Goal: Task Accomplishment & Management: Complete application form

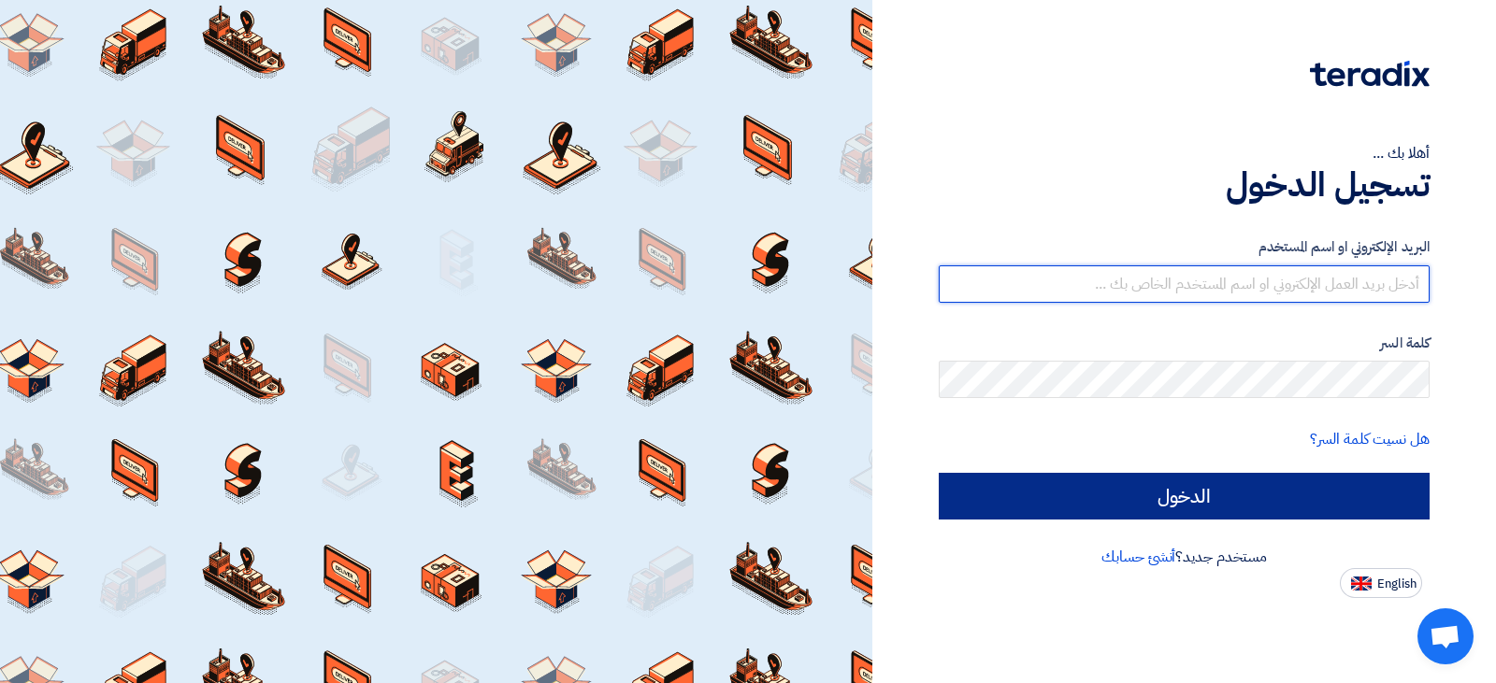
type input "[EMAIL_ADDRESS][DOMAIN_NAME]"
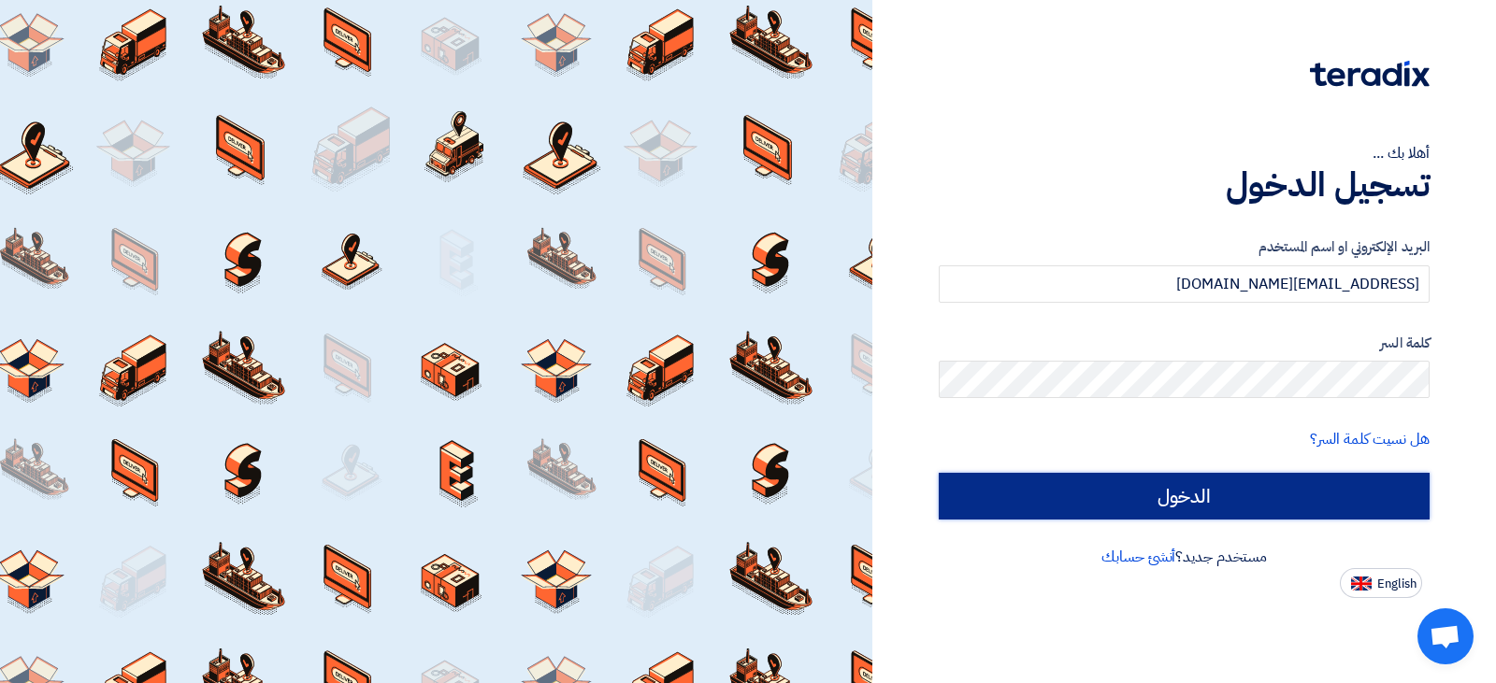
click at [1245, 510] on input "الدخول" at bounding box center [1184, 496] width 491 height 47
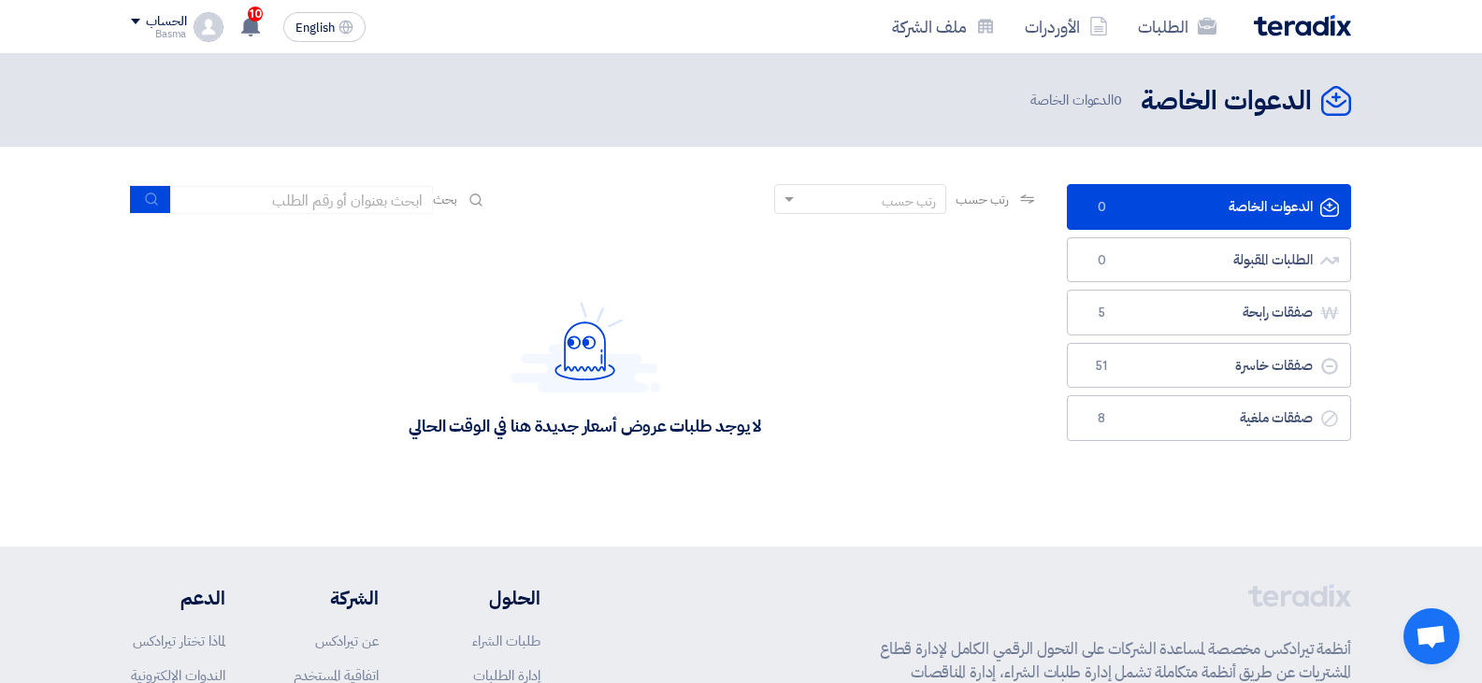
click at [581, 295] on div "لا يوجد طلبات عروض أسعار جديدة هنا في الوقت الحالي" at bounding box center [585, 369] width 908 height 280
click at [1127, 503] on div "الدعوات الخاصة الدعوات الخاصة 0 الطلبات المقبولة الطلبات المقبولة 0 صفقات رابحة…" at bounding box center [1209, 346] width 312 height 325
click at [1322, 457] on div "الدعوات الخاصة الدعوات الخاصة 0 الطلبات المقبولة الطلبات المقبولة 0 صفقات رابحة…" at bounding box center [1209, 346] width 312 height 325
click at [178, 31] on div "Basma" at bounding box center [158, 34] width 55 height 10
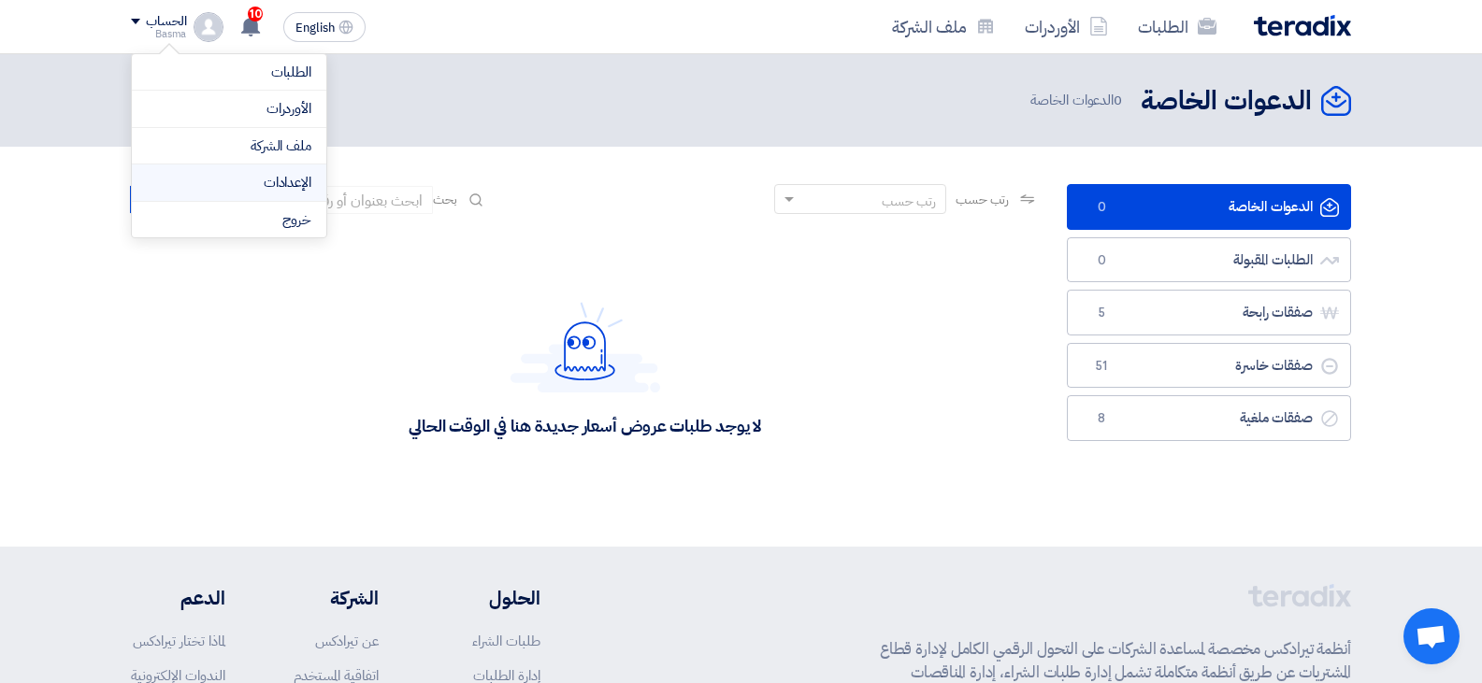
click at [305, 180] on link "الإعدادات" at bounding box center [229, 183] width 165 height 22
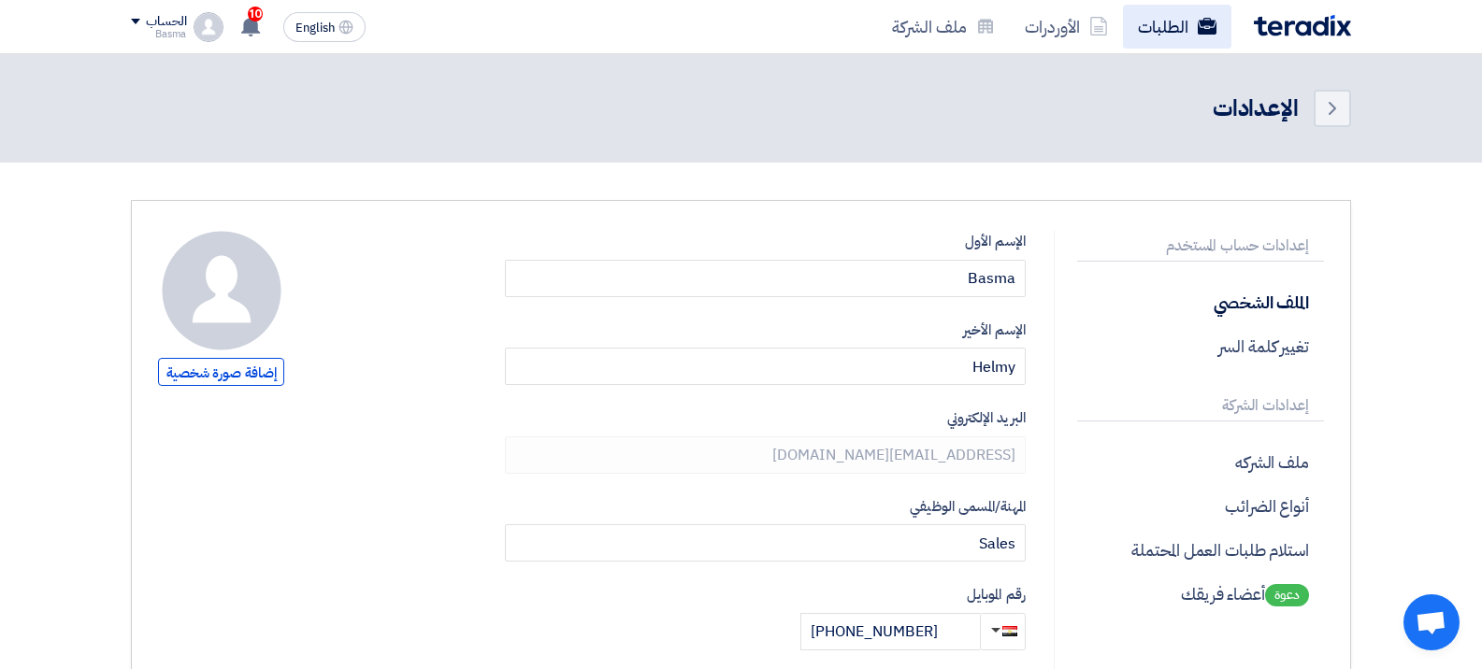
click at [1153, 39] on link "الطلبات" at bounding box center [1177, 27] width 108 height 44
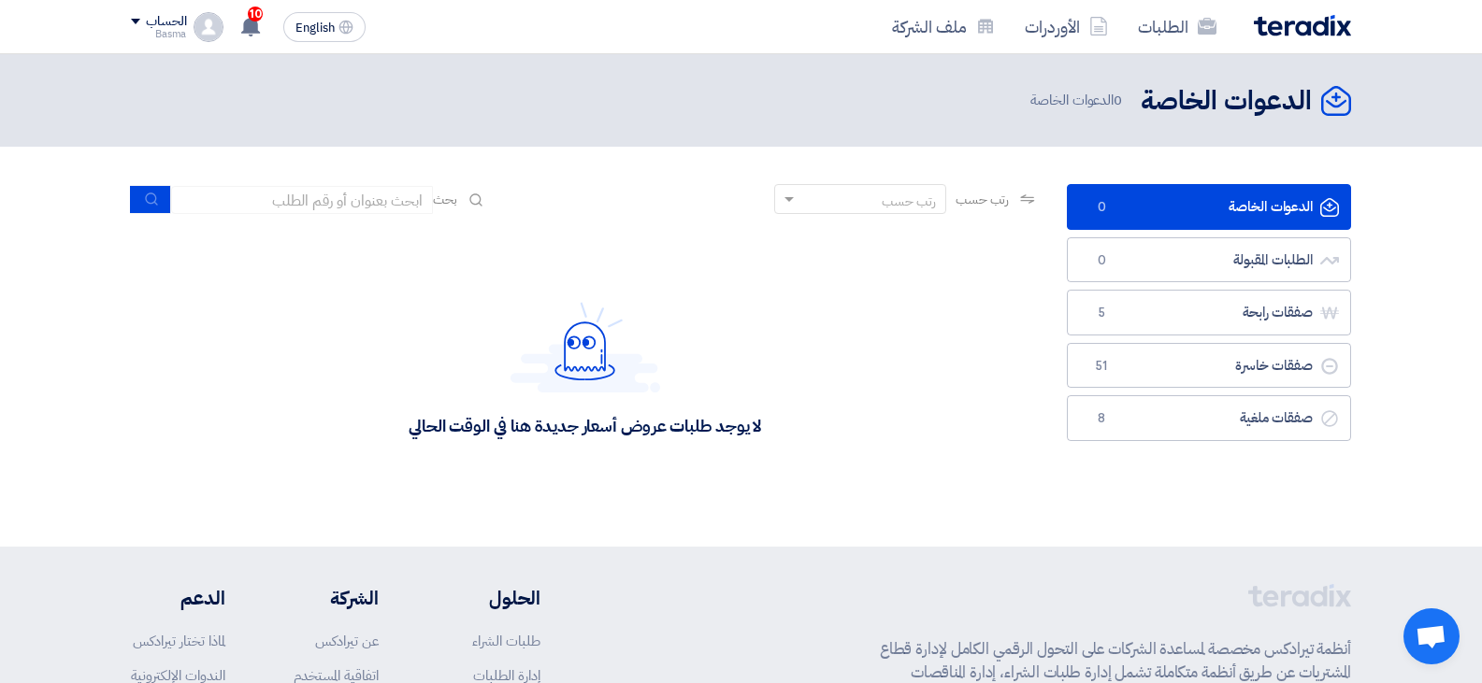
click at [151, 14] on div "الحساب" at bounding box center [166, 22] width 40 height 16
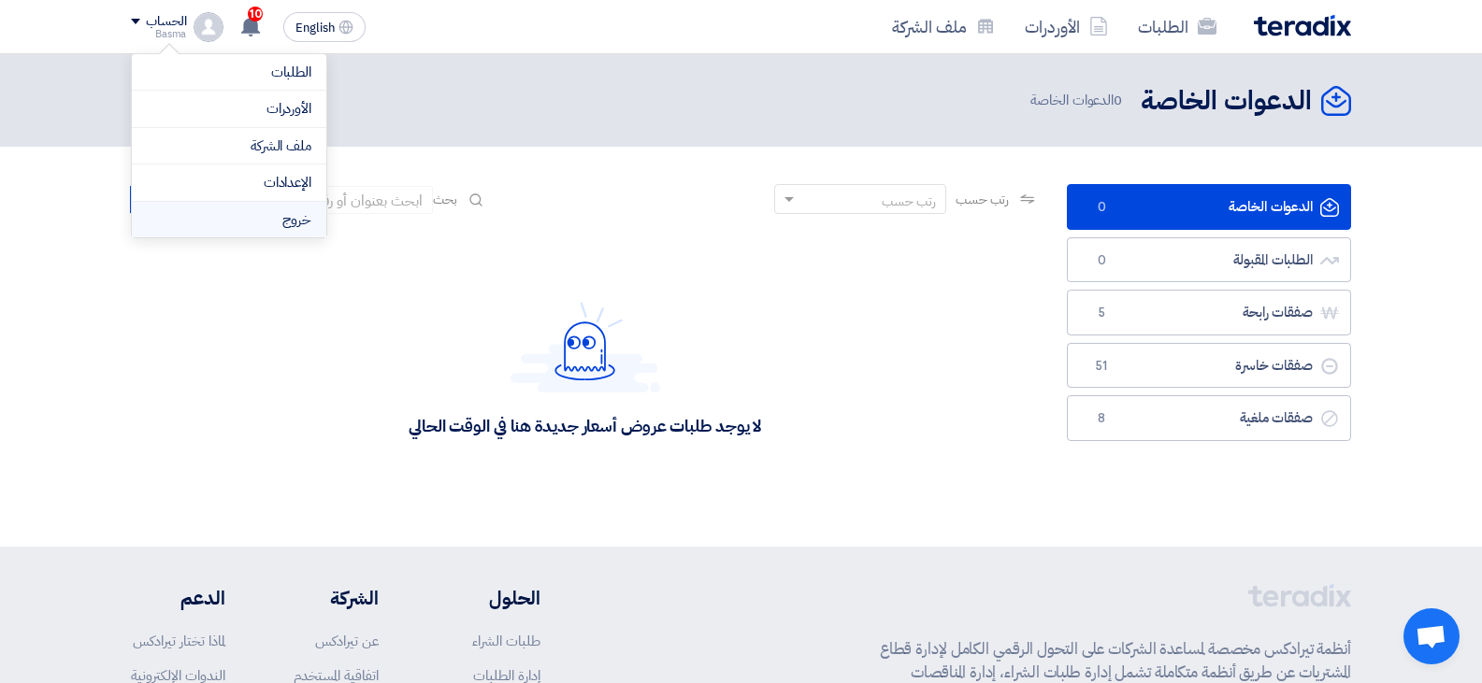
click at [268, 213] on li "خروج" at bounding box center [229, 220] width 194 height 36
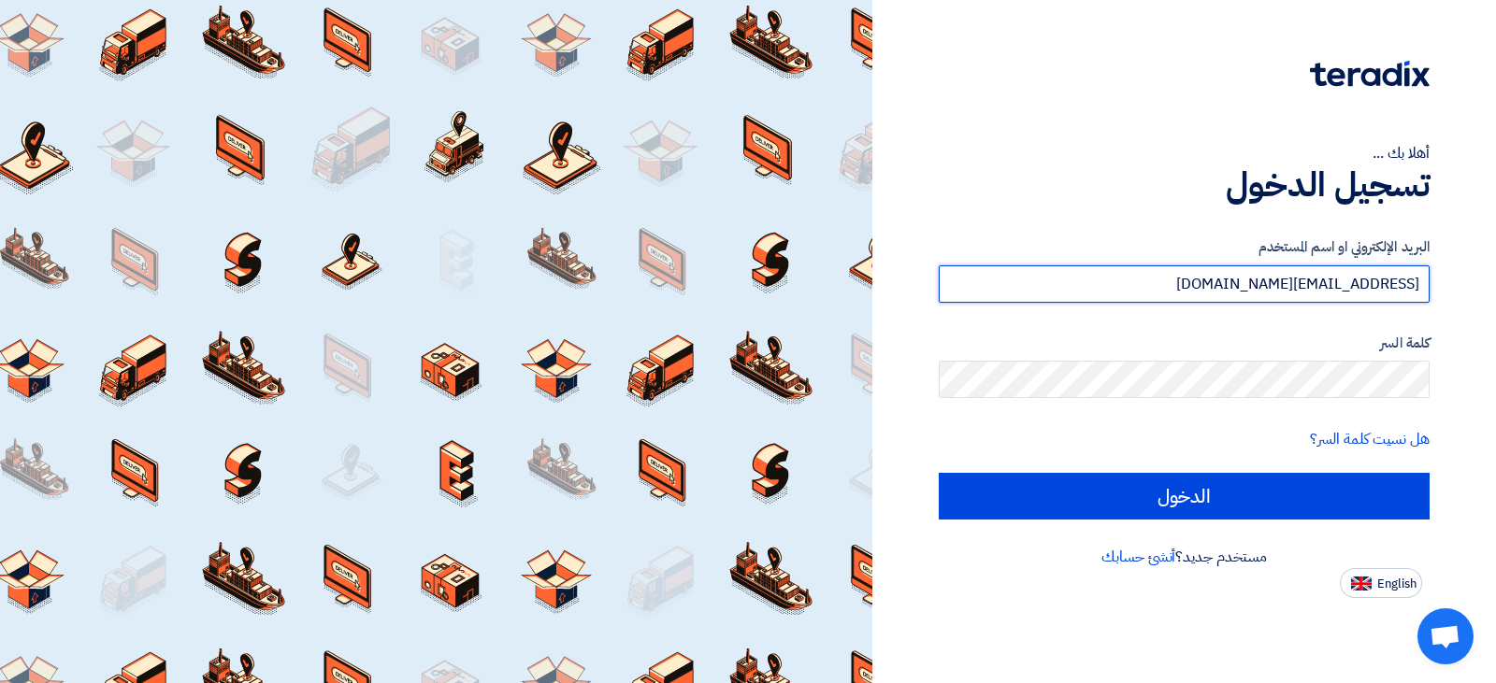
drag, startPoint x: 1245, startPoint y: 280, endPoint x: 1495, endPoint y: 287, distance: 249.7
click at [1495, 287] on div "أهلا بك ... تسجيل الدخول البريد الإلكتروني او اسم المستخدم Basma@pacmanccl.com …" at bounding box center [1184, 341] width 624 height 683
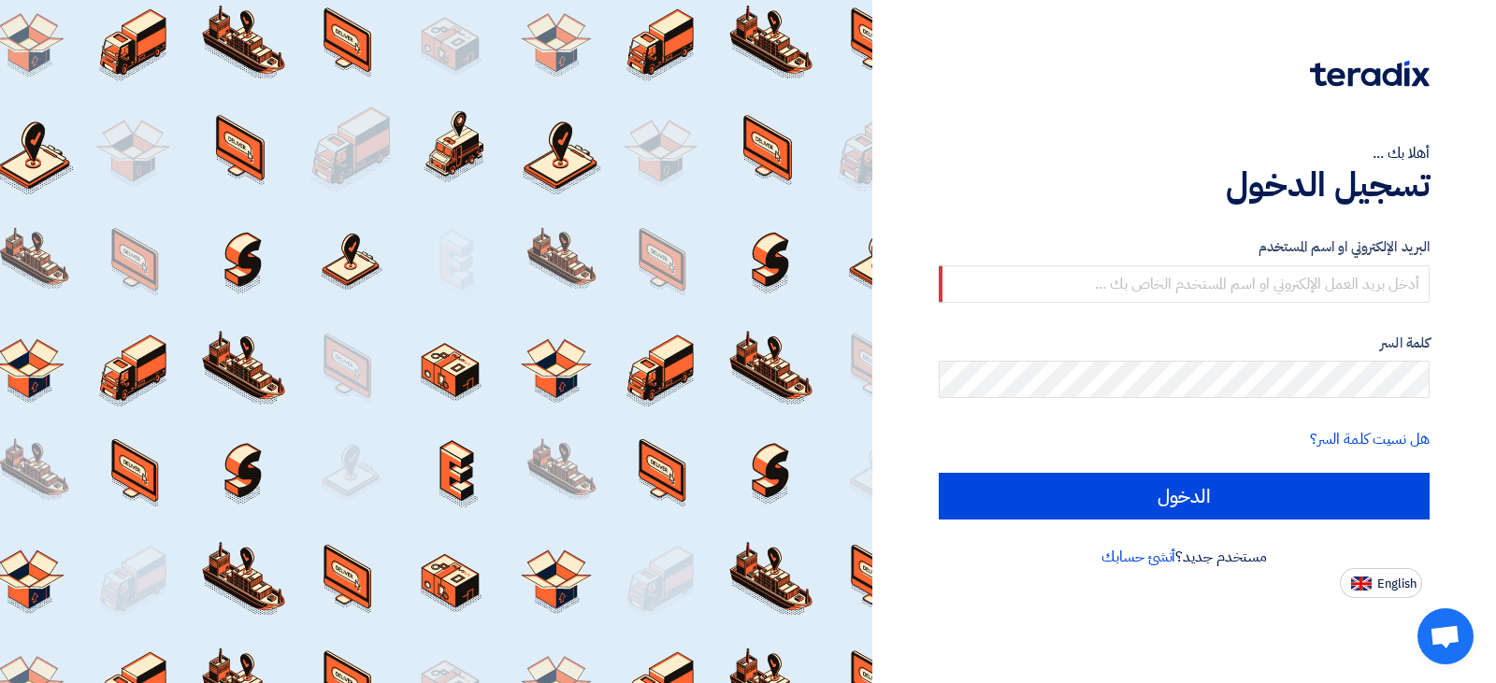
click at [1348, 362] on div "كلمة السر" at bounding box center [1184, 366] width 491 height 66
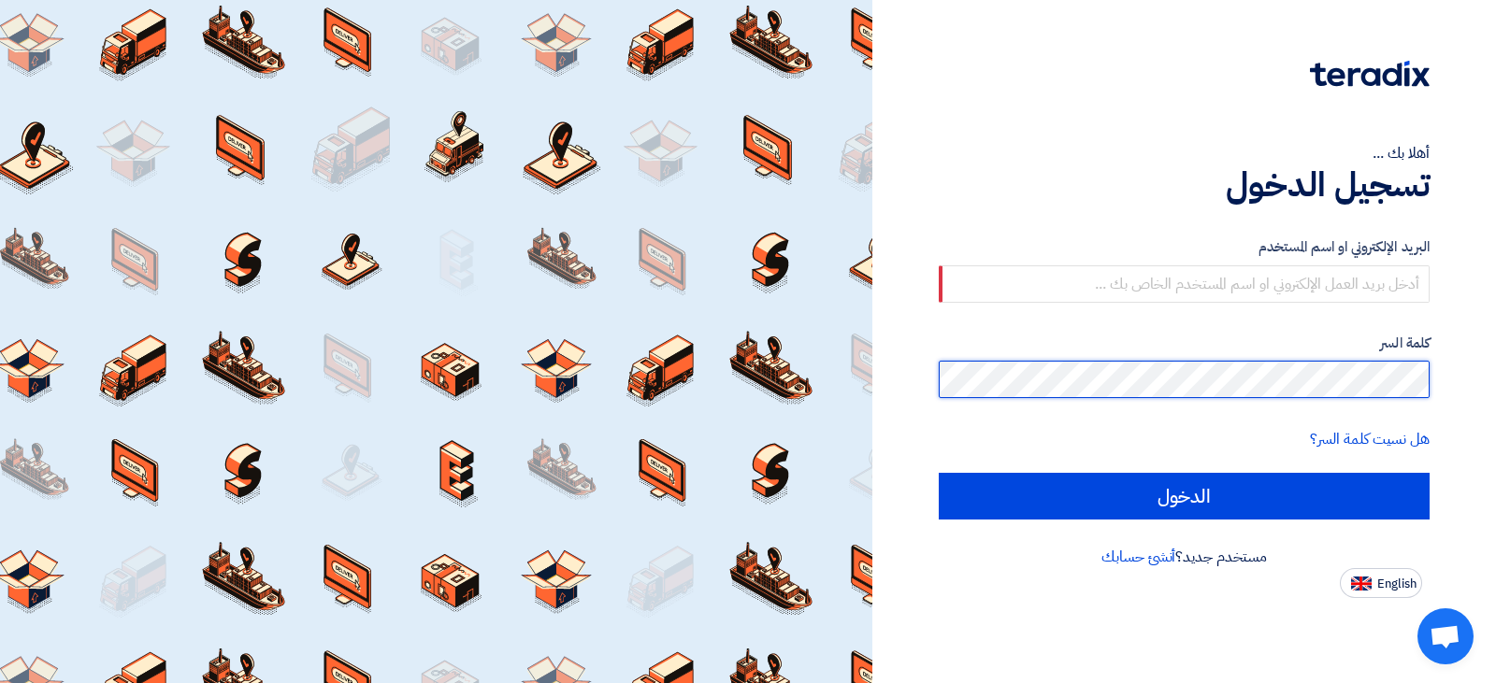
drag, startPoint x: 1344, startPoint y: 357, endPoint x: 1443, endPoint y: 395, distance: 105.4
click at [1443, 395] on div "أهلا بك ... تسجيل الدخول البريد الإلكتروني او اسم المستخدم كلمة السر هل نسيت كل…" at bounding box center [1184, 299] width 596 height 598
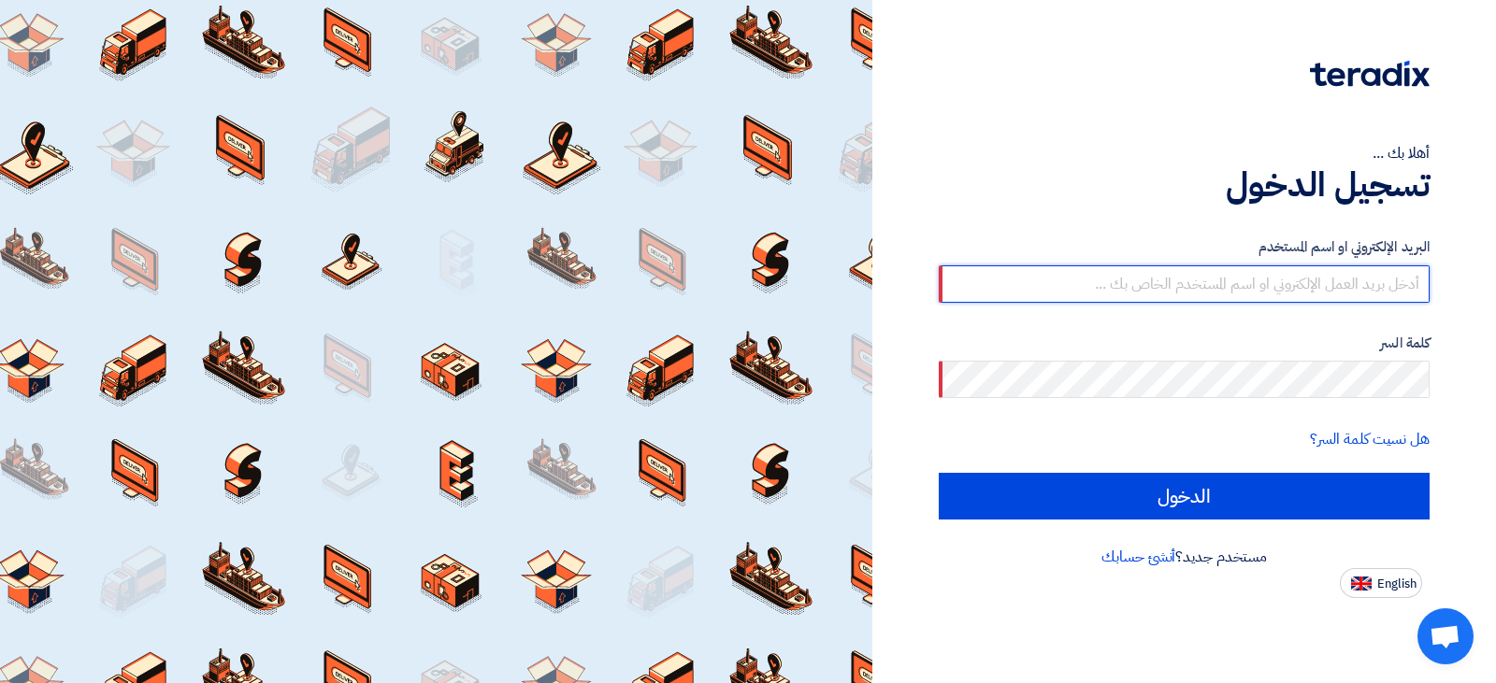
click at [1268, 280] on input "text" at bounding box center [1184, 284] width 491 height 37
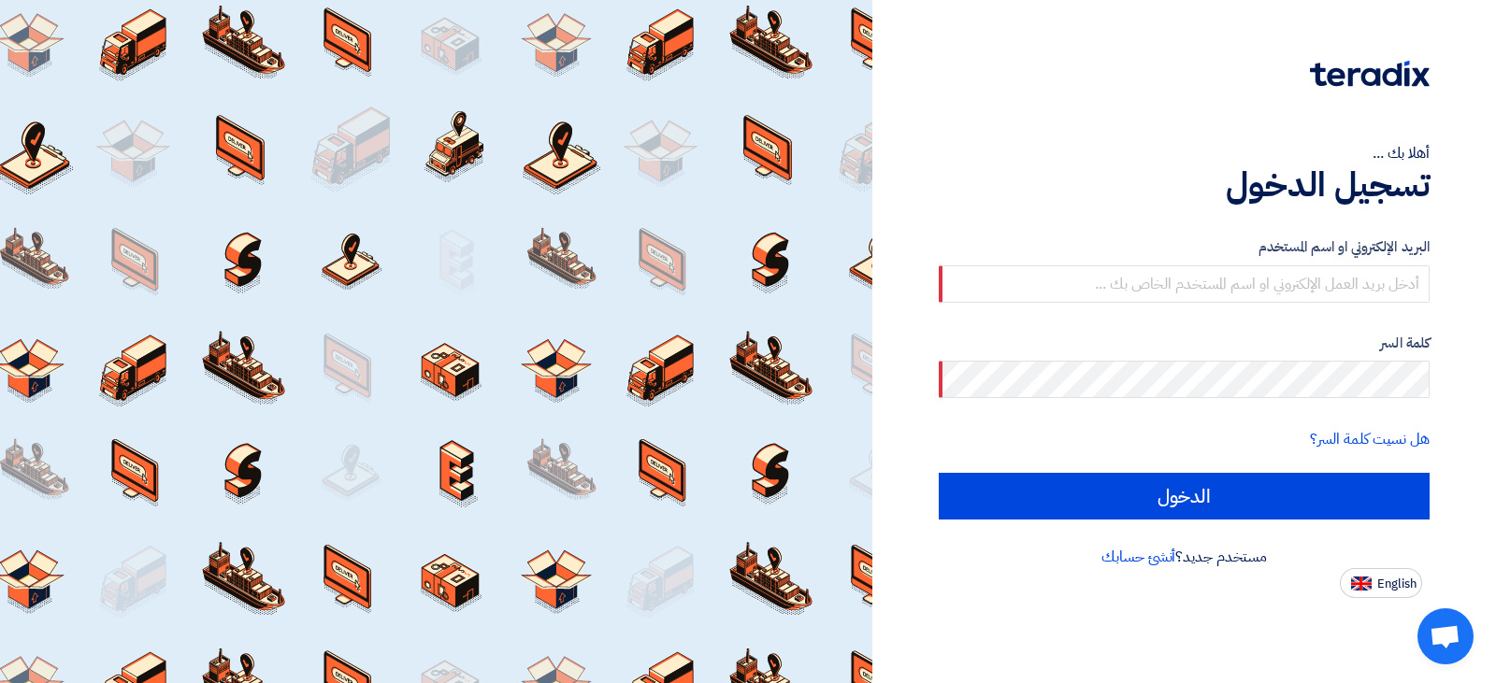
click at [1393, 175] on h1 "تسجيل الدخول" at bounding box center [1184, 185] width 491 height 41
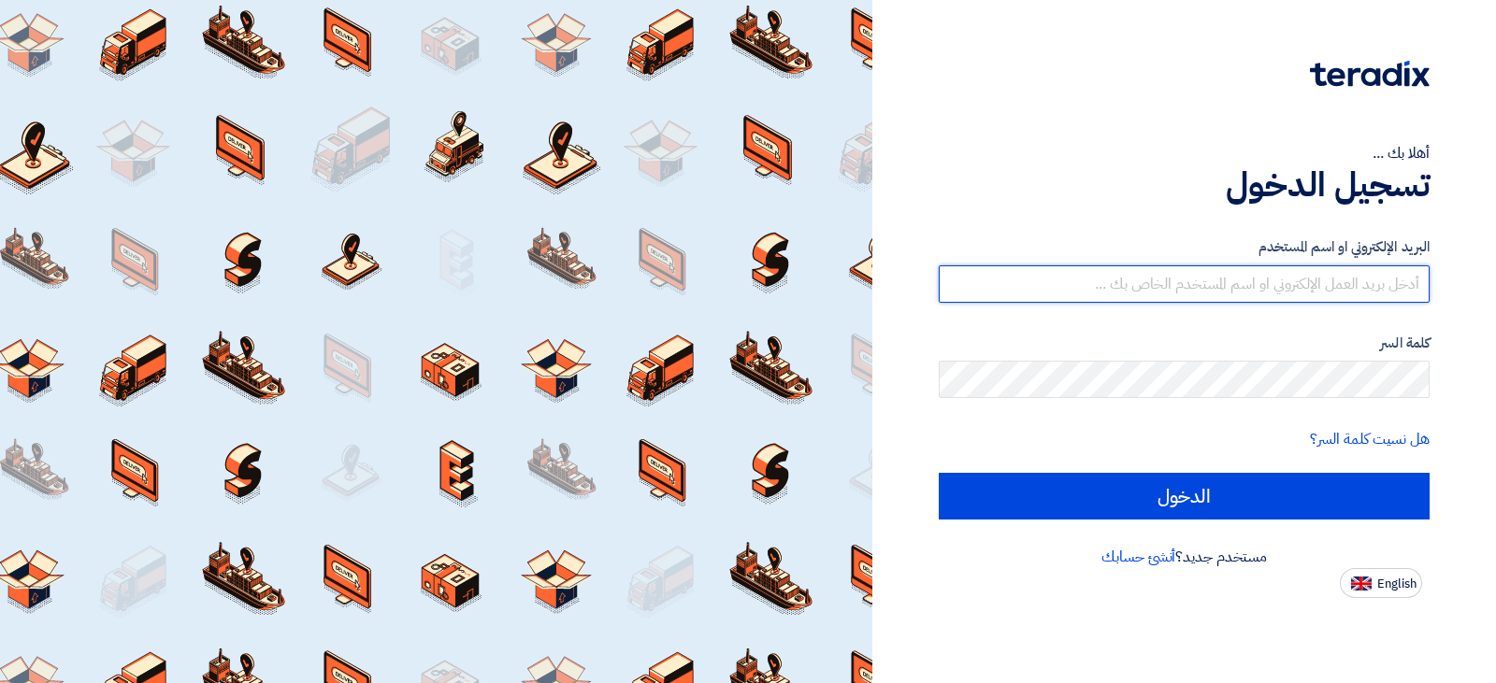
type input "[EMAIL_ADDRESS][DOMAIN_NAME]"
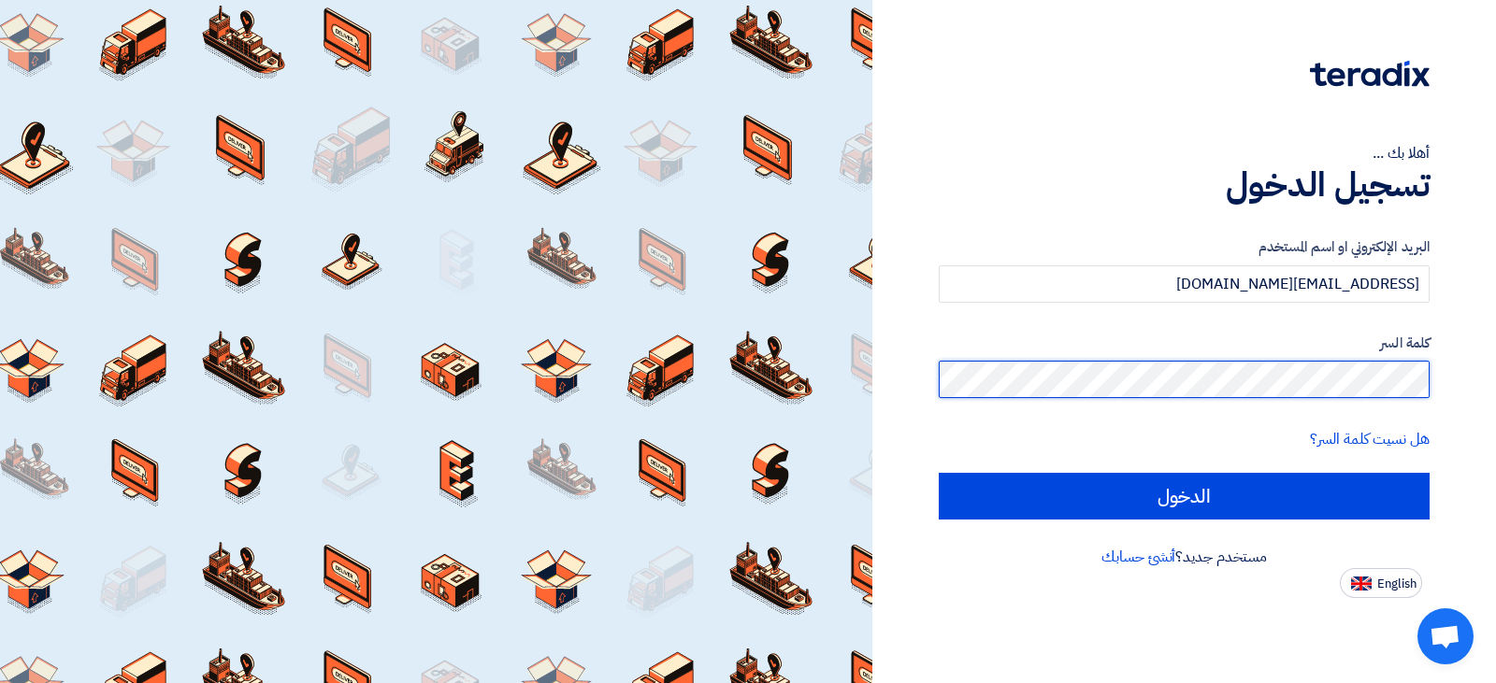
click at [1440, 385] on div "أهلا بك ... تسجيل الدخول البريد الإلكتروني او اسم المستخدم Basma@pacmanccl.com …" at bounding box center [1184, 299] width 596 height 598
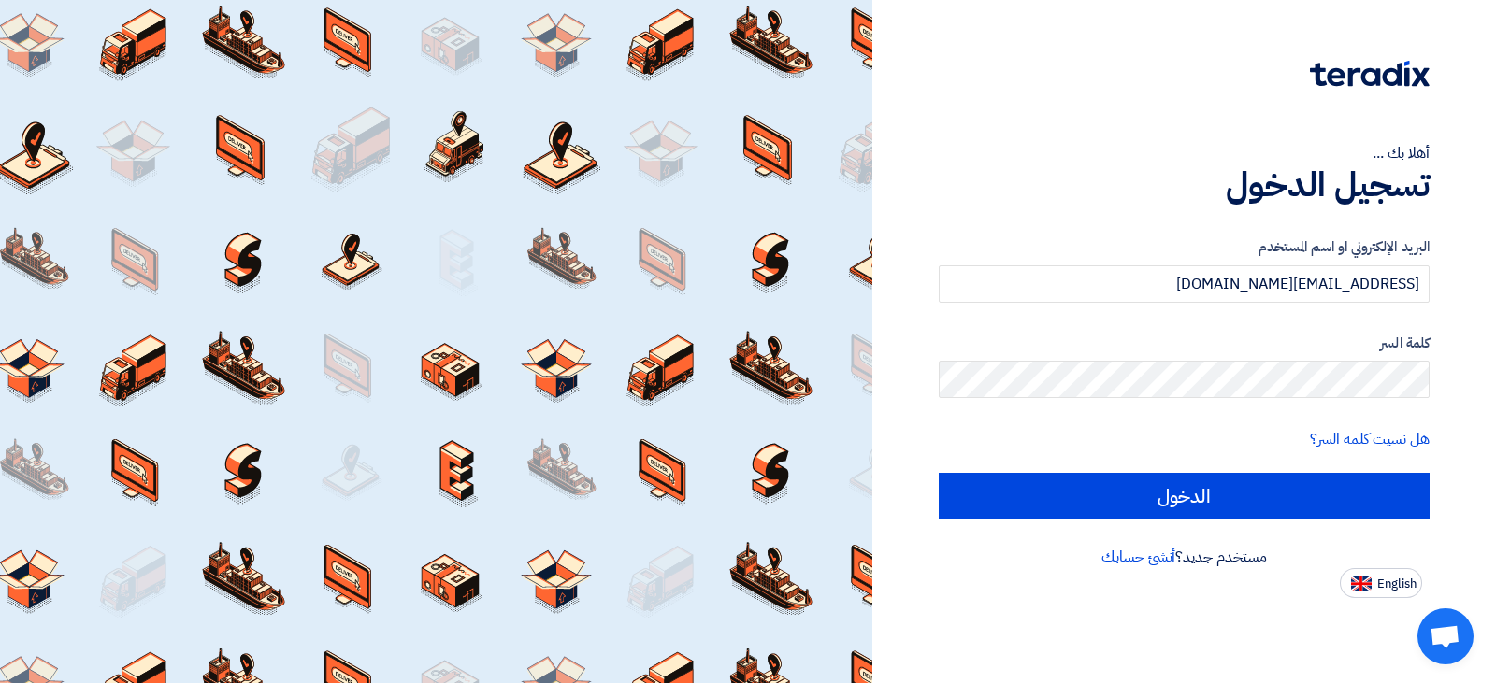
click at [1375, 353] on label "كلمة السر" at bounding box center [1184, 344] width 491 height 22
click at [1155, 554] on link "أنشئ حسابك" at bounding box center [1138, 557] width 74 height 22
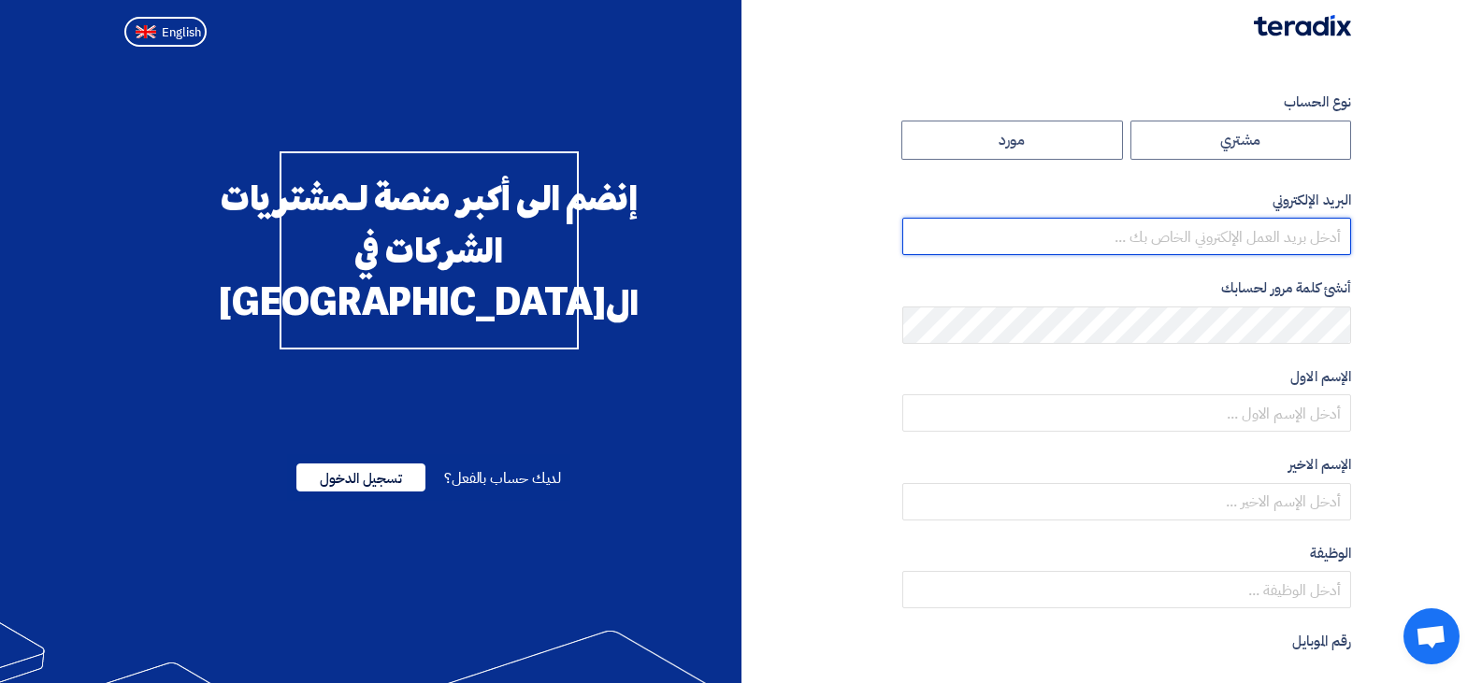
type input "Basma@pacmanccl.com"
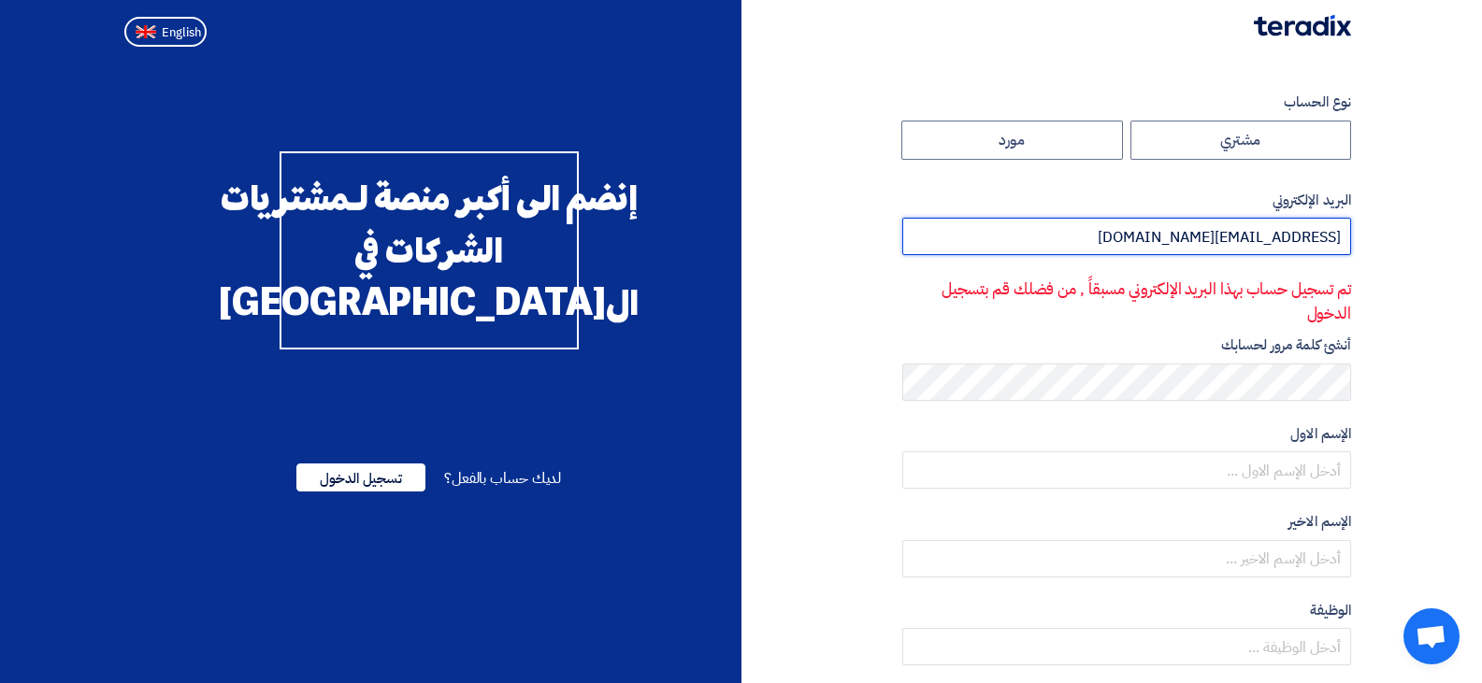
drag, startPoint x: 1156, startPoint y: 232, endPoint x: 1439, endPoint y: 251, distance: 283.0
click at [1439, 251] on section "نوع الحساب مشتري مورد البريد الإلكتروني Basma@pacmanccl.com تم تسجيل حساب بهذا …" at bounding box center [741, 568] width 1482 height 1028
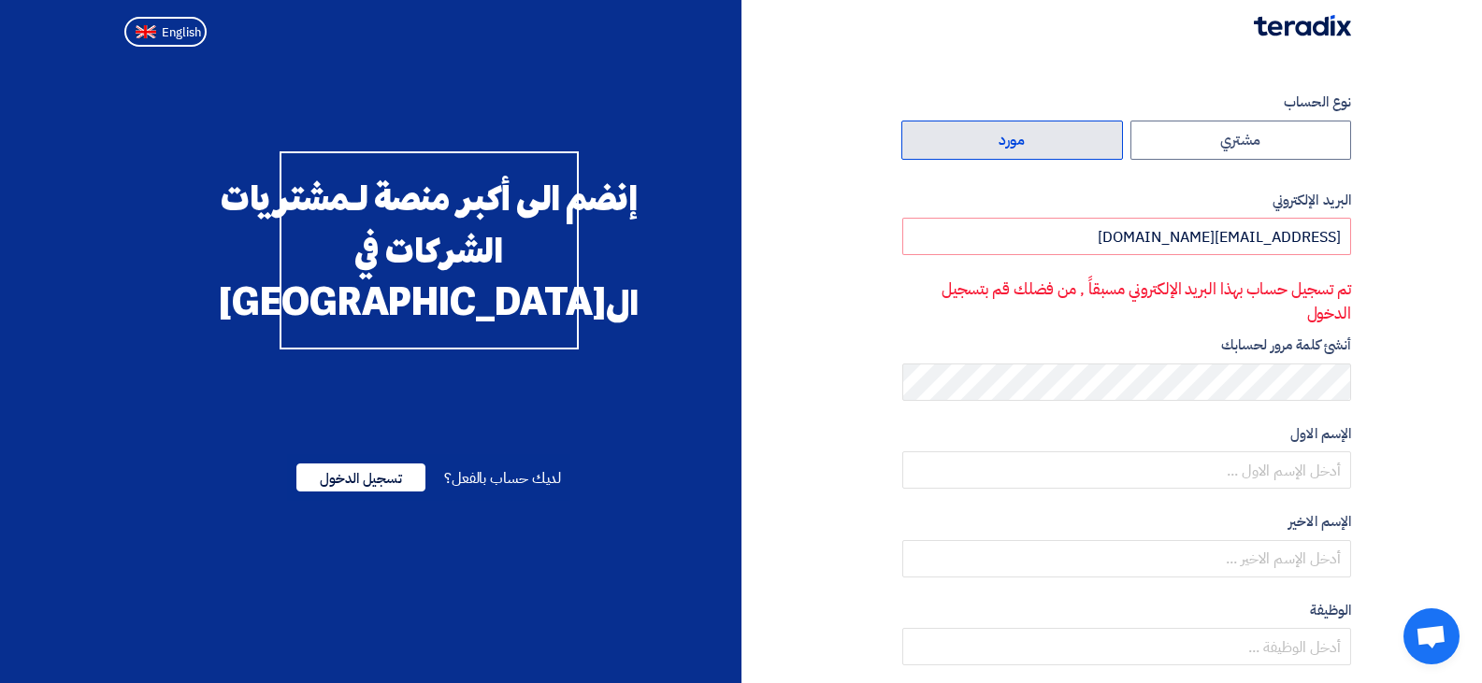
click at [975, 129] on label "مورد" at bounding box center [1012, 140] width 222 height 39
click at [975, 129] on input "مورد" at bounding box center [1012, 140] width 220 height 37
radio input "true"
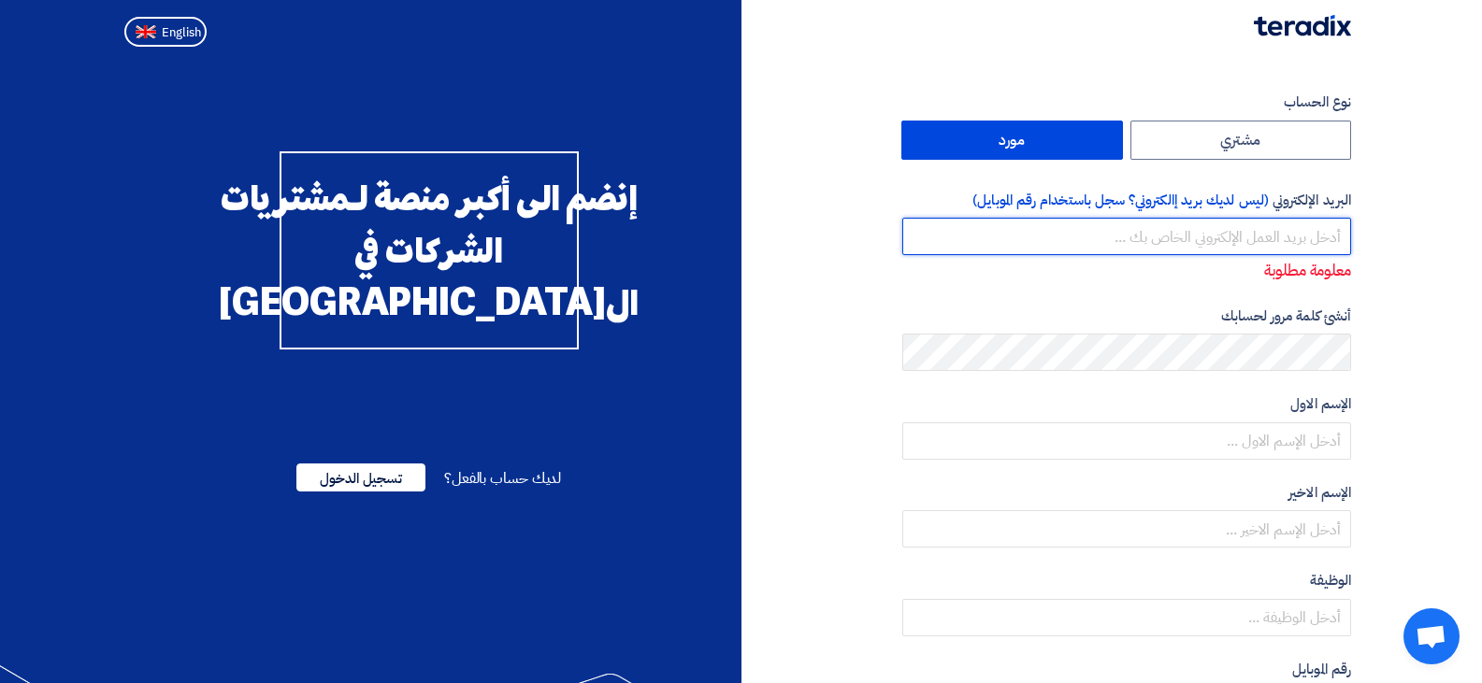
drag, startPoint x: 1314, startPoint y: 244, endPoint x: 1323, endPoint y: 251, distance: 11.3
click at [1314, 244] on input "email" at bounding box center [1126, 236] width 449 height 37
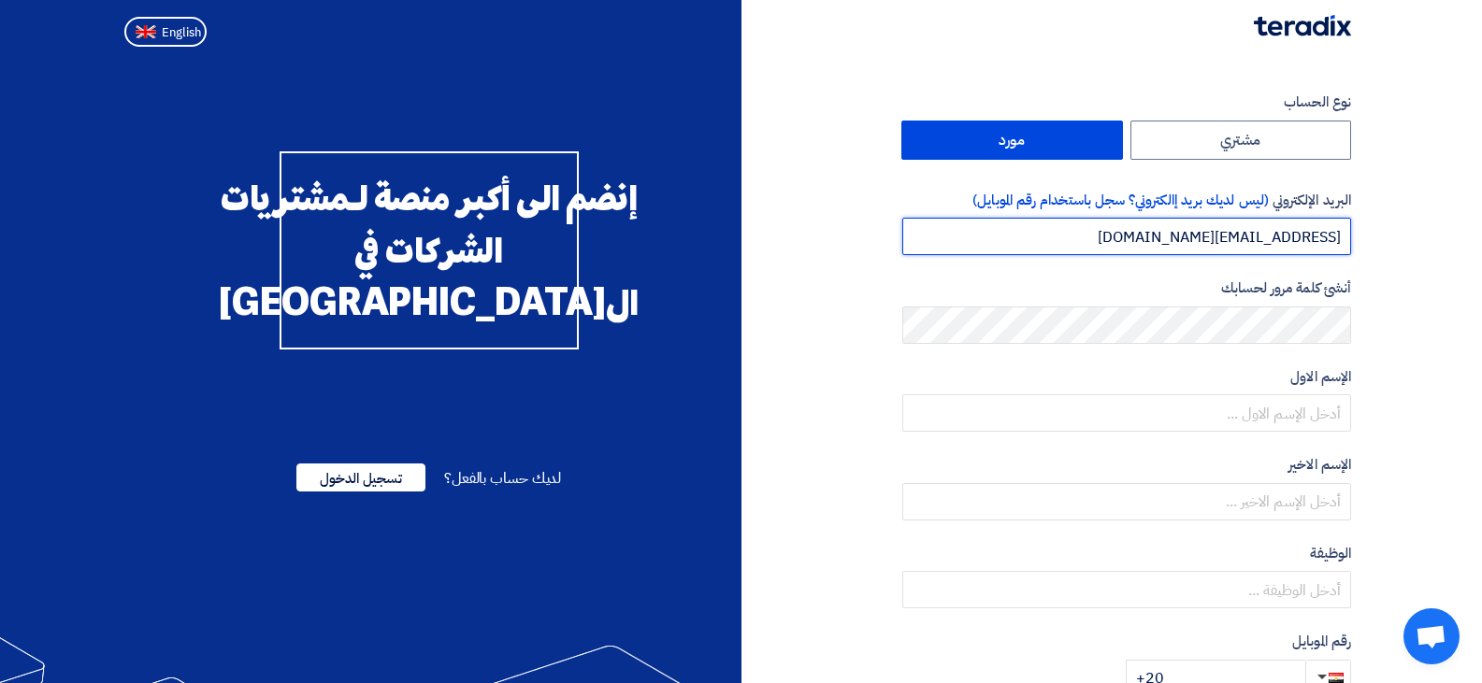
type input "farah@cclindme.com"
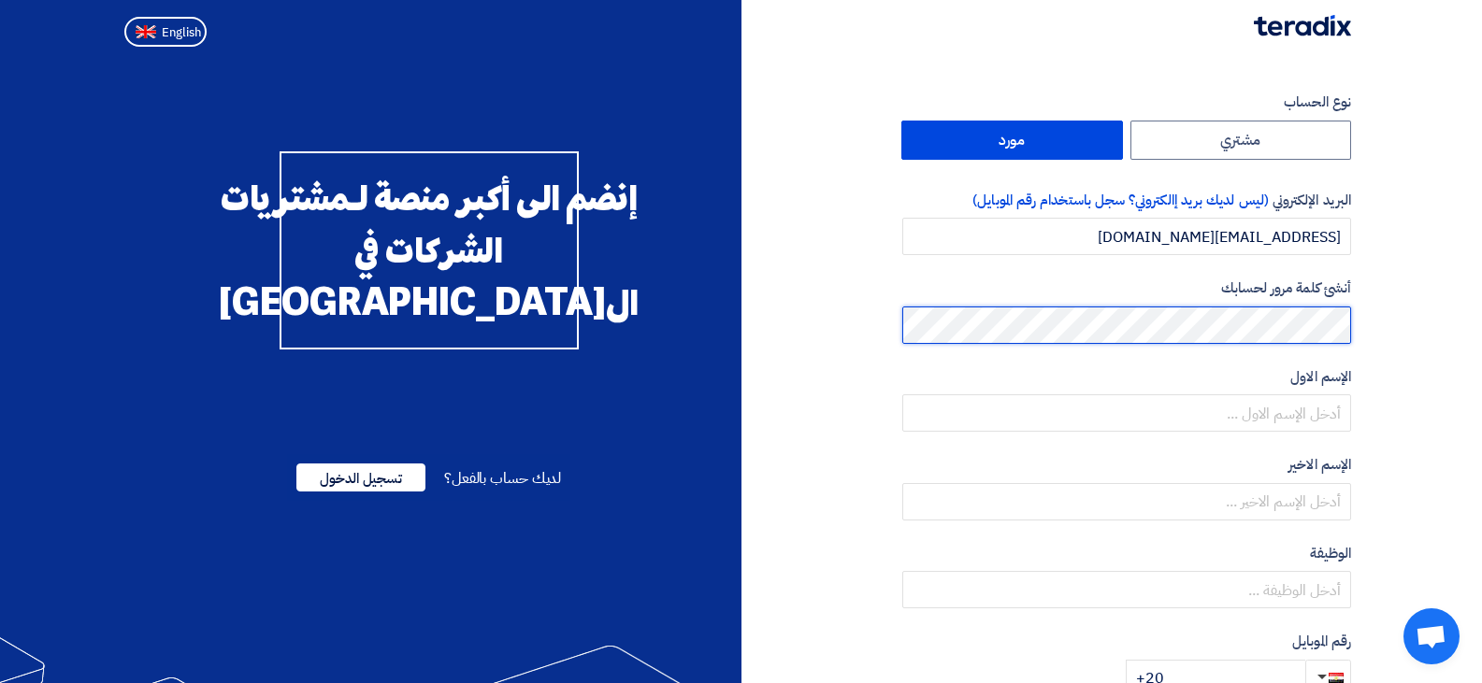
click at [1419, 319] on section "نوع الحساب مشتري مورد البريد الإلكتروني (ليس لديك بريد إالكتروني؟ سجل باستخدام …" at bounding box center [741, 539] width 1482 height 971
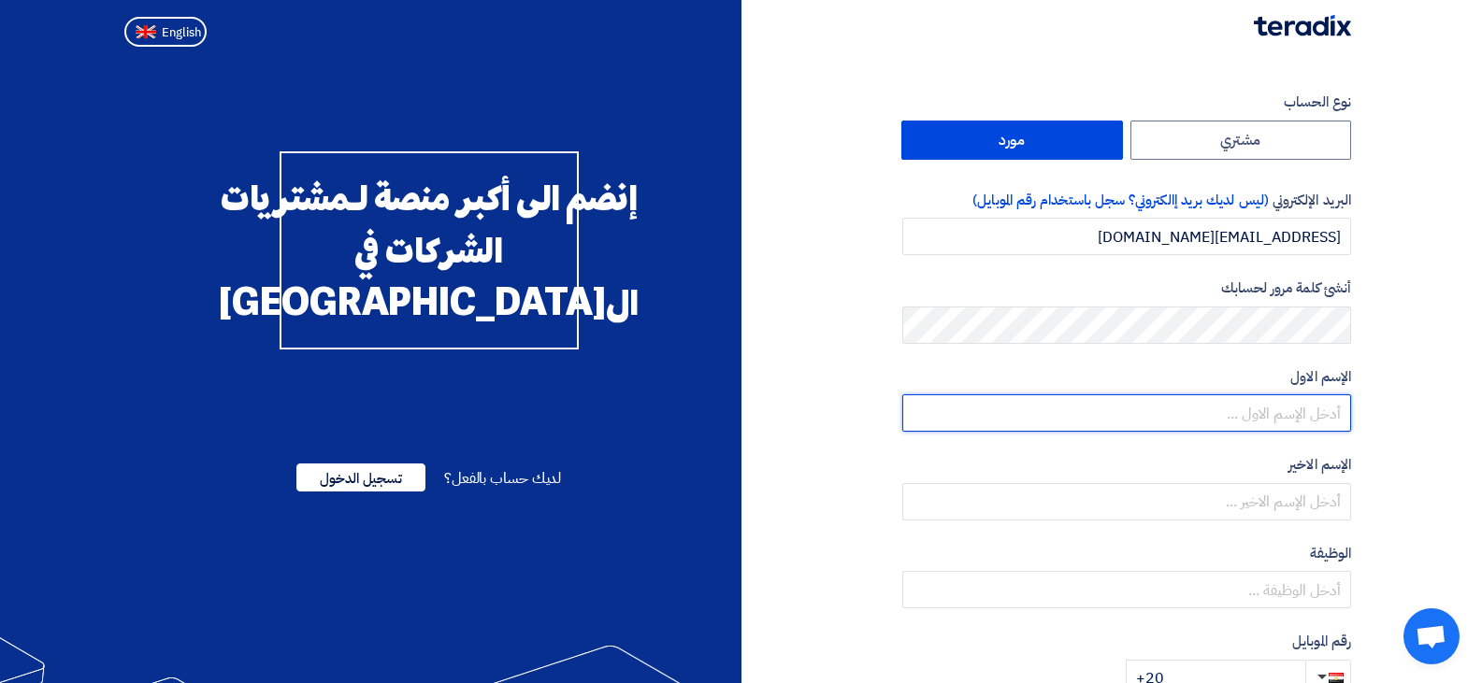
click at [1309, 406] on input "text" at bounding box center [1126, 413] width 449 height 37
type input "farah"
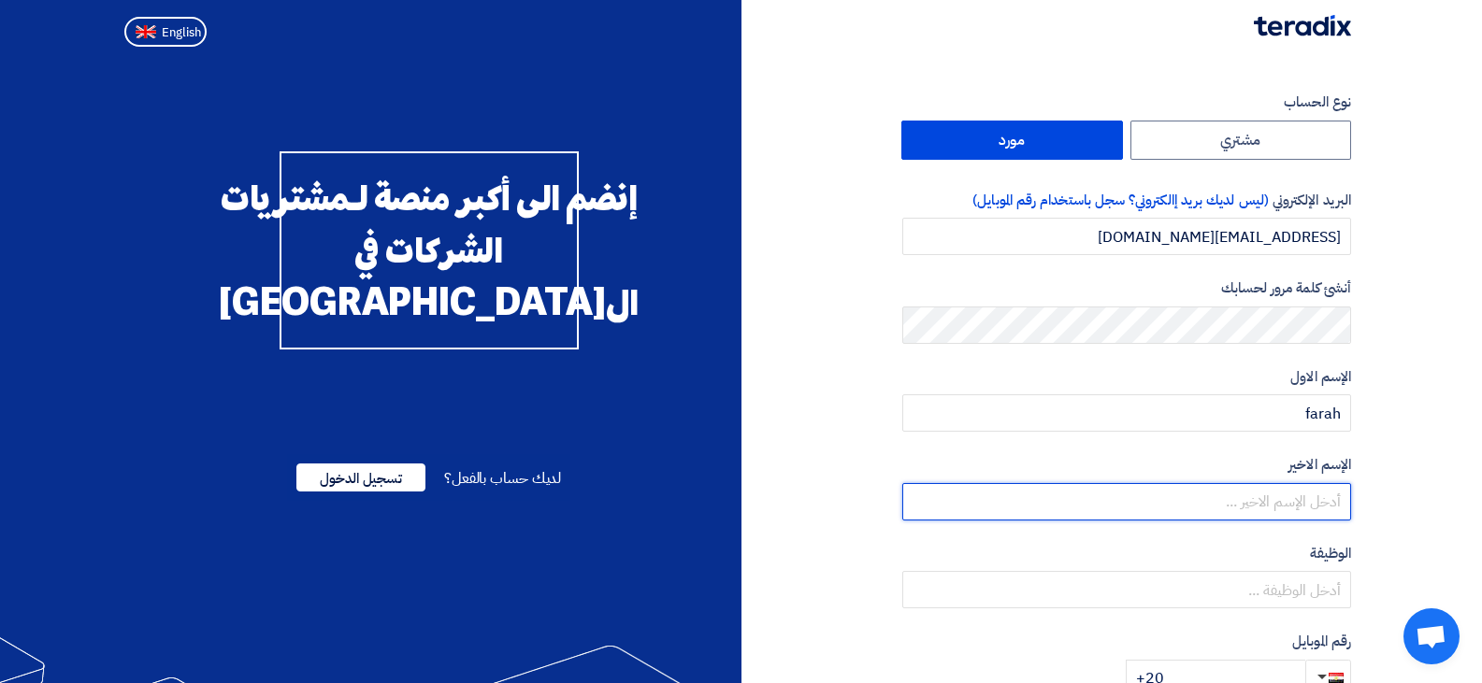
click at [1260, 498] on input "text" at bounding box center [1126, 501] width 449 height 37
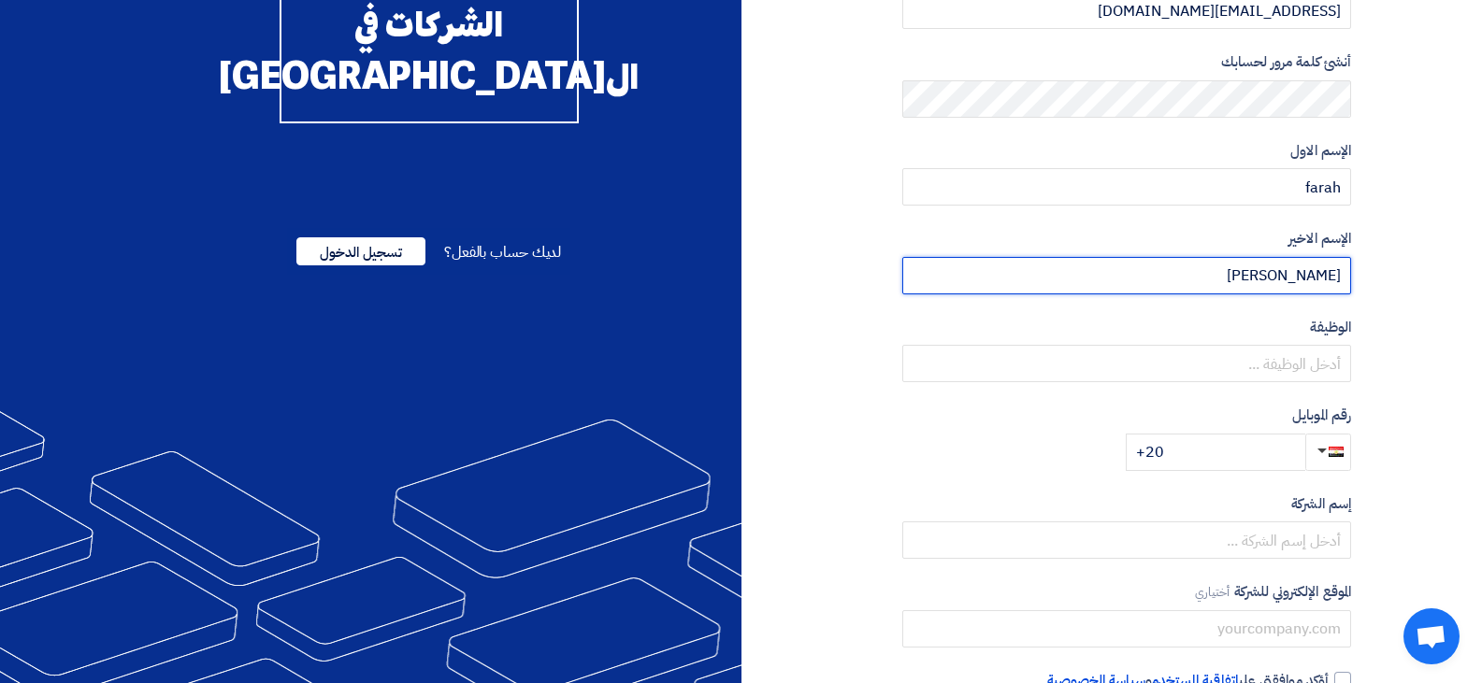
scroll to position [280, 0]
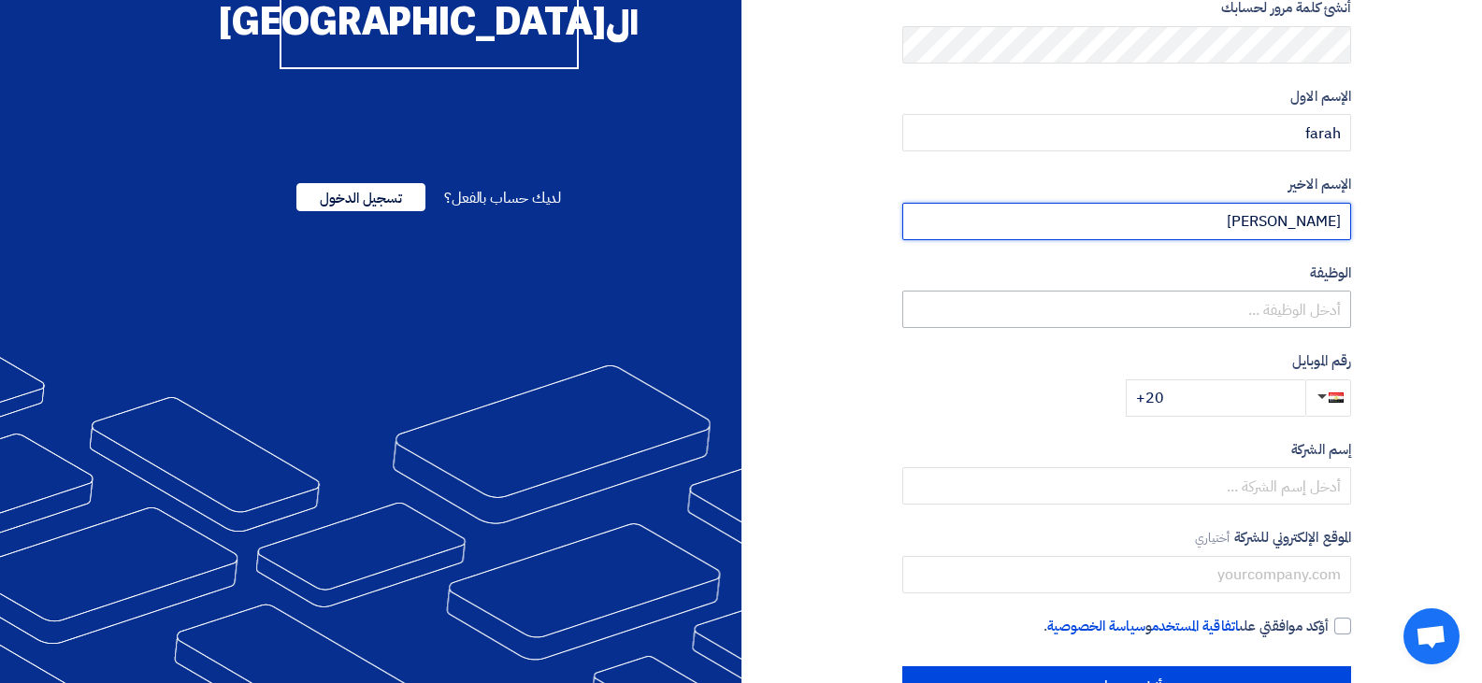
type input "nasser"
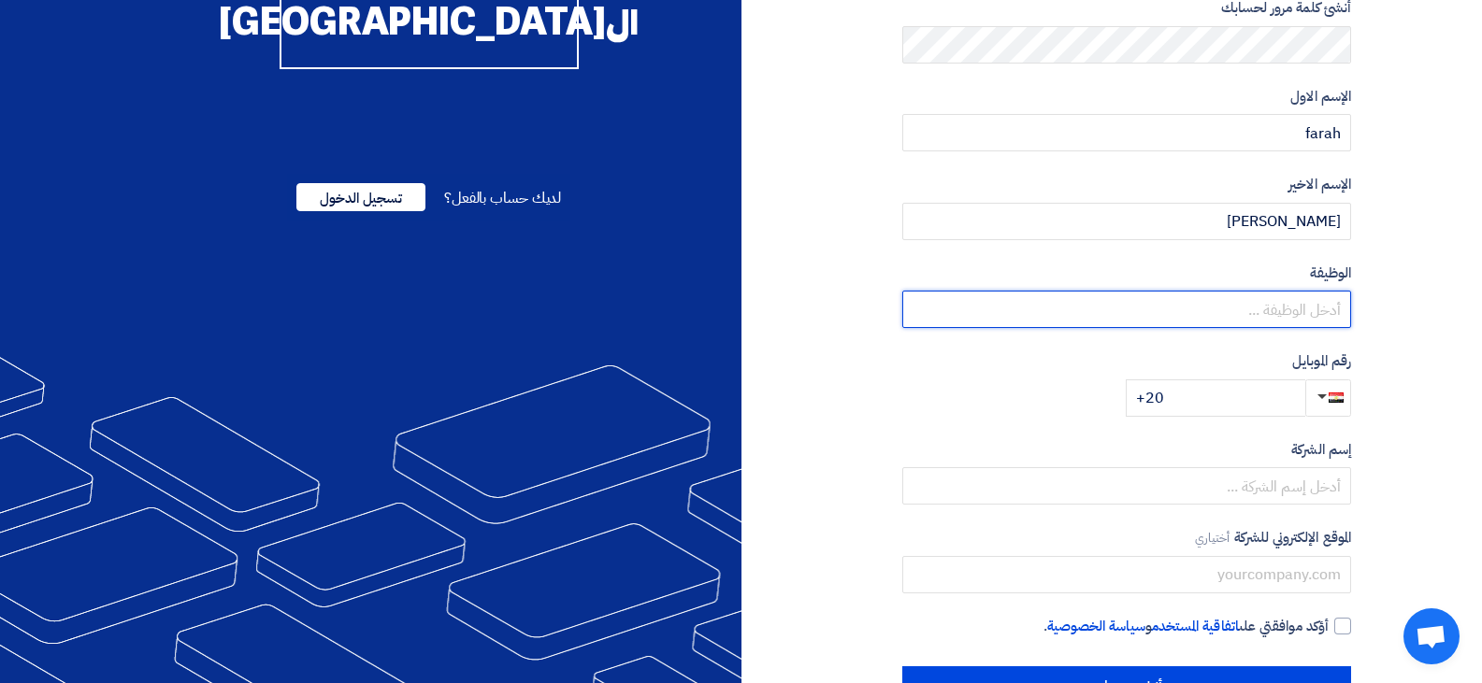
click at [1300, 311] on input "text" at bounding box center [1126, 309] width 449 height 37
type input "sales"
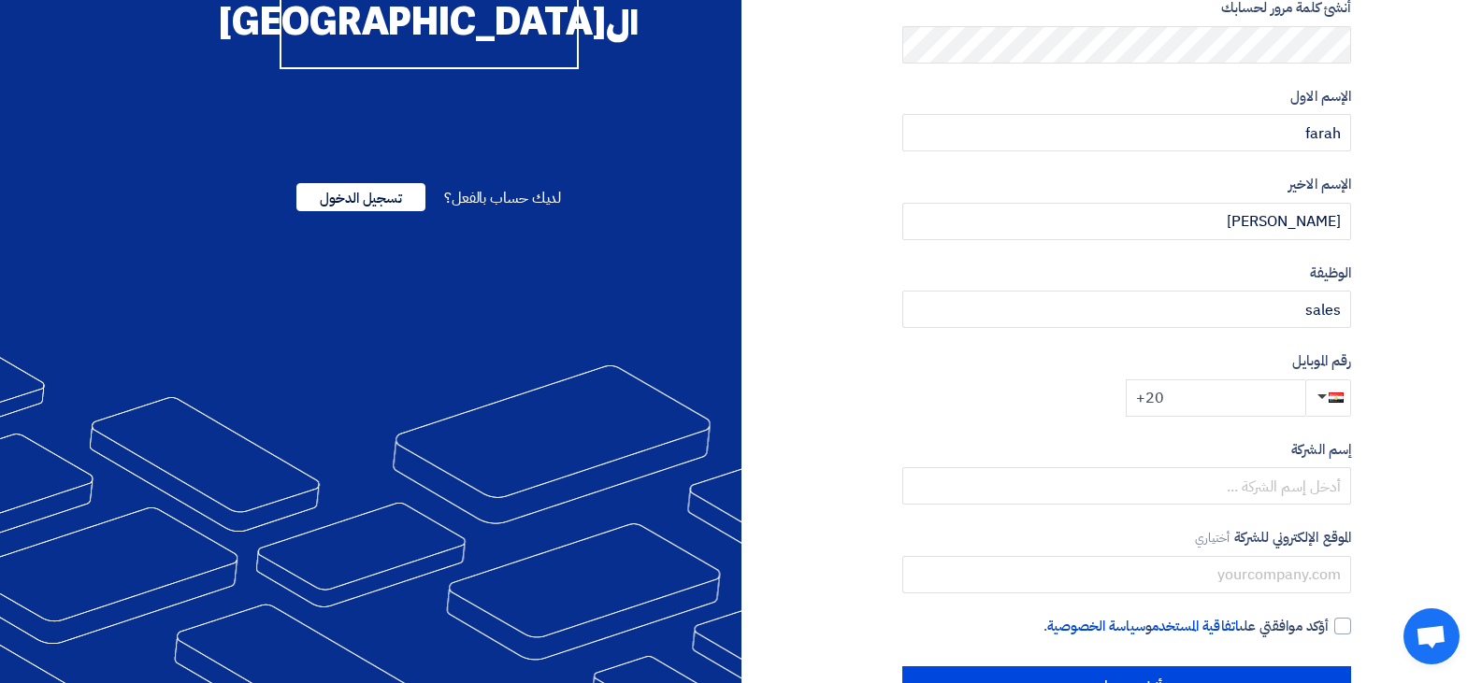
click at [1238, 403] on input "+20" at bounding box center [1216, 398] width 180 height 37
type input "+20 01287482410"
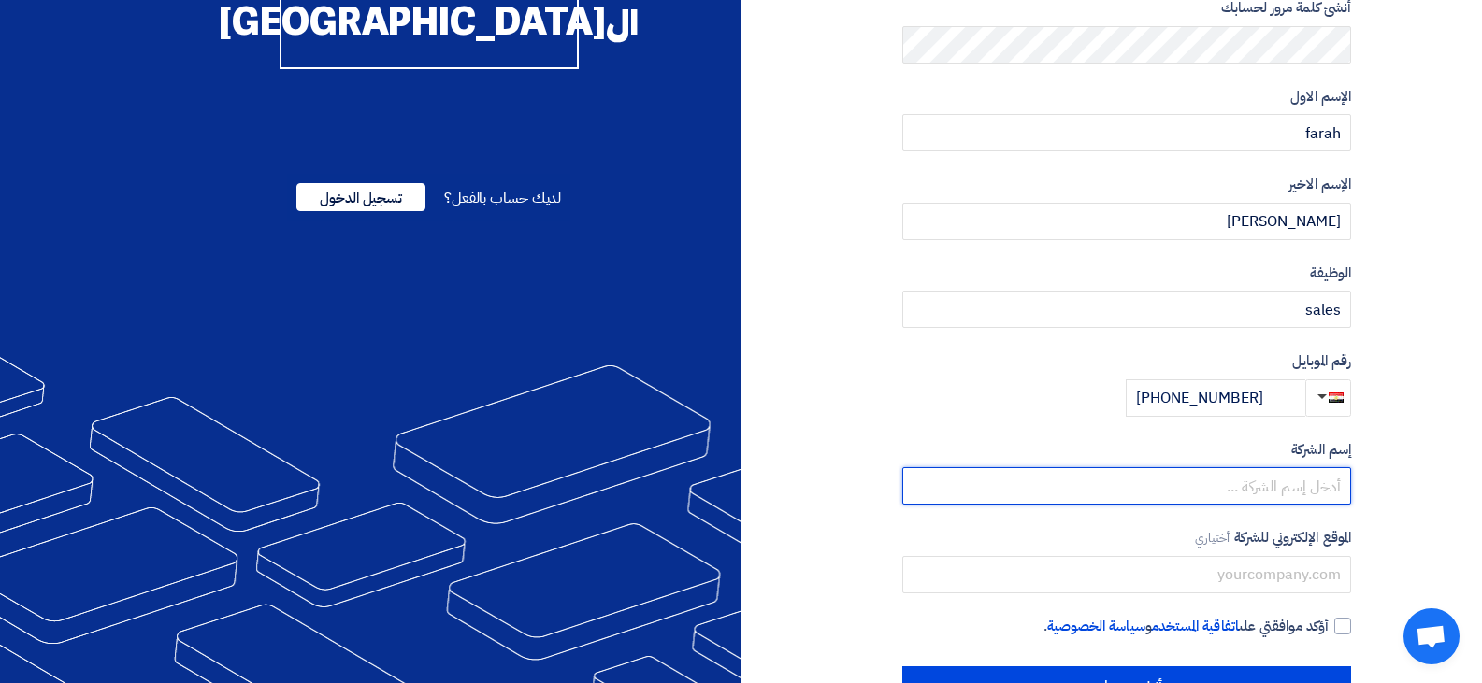
click at [1265, 494] on input "text" at bounding box center [1126, 485] width 449 height 37
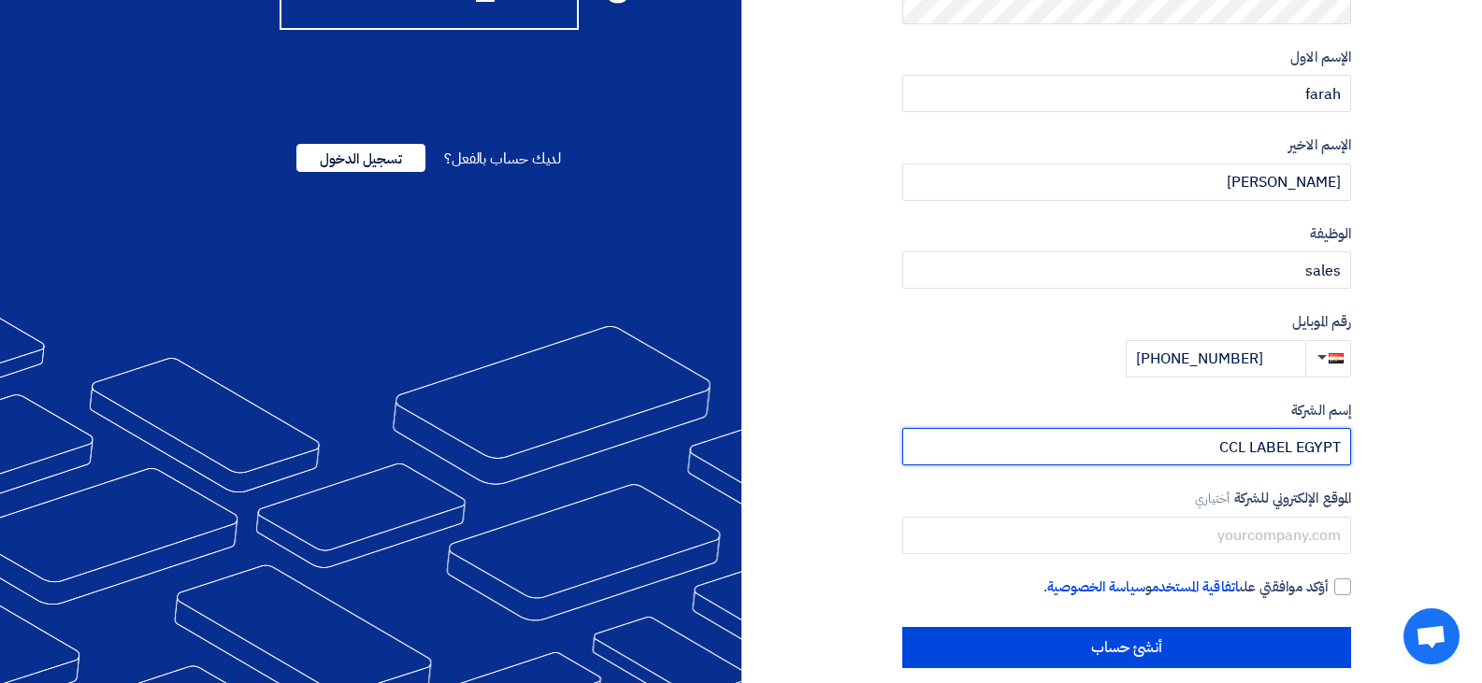
scroll to position [342, 0]
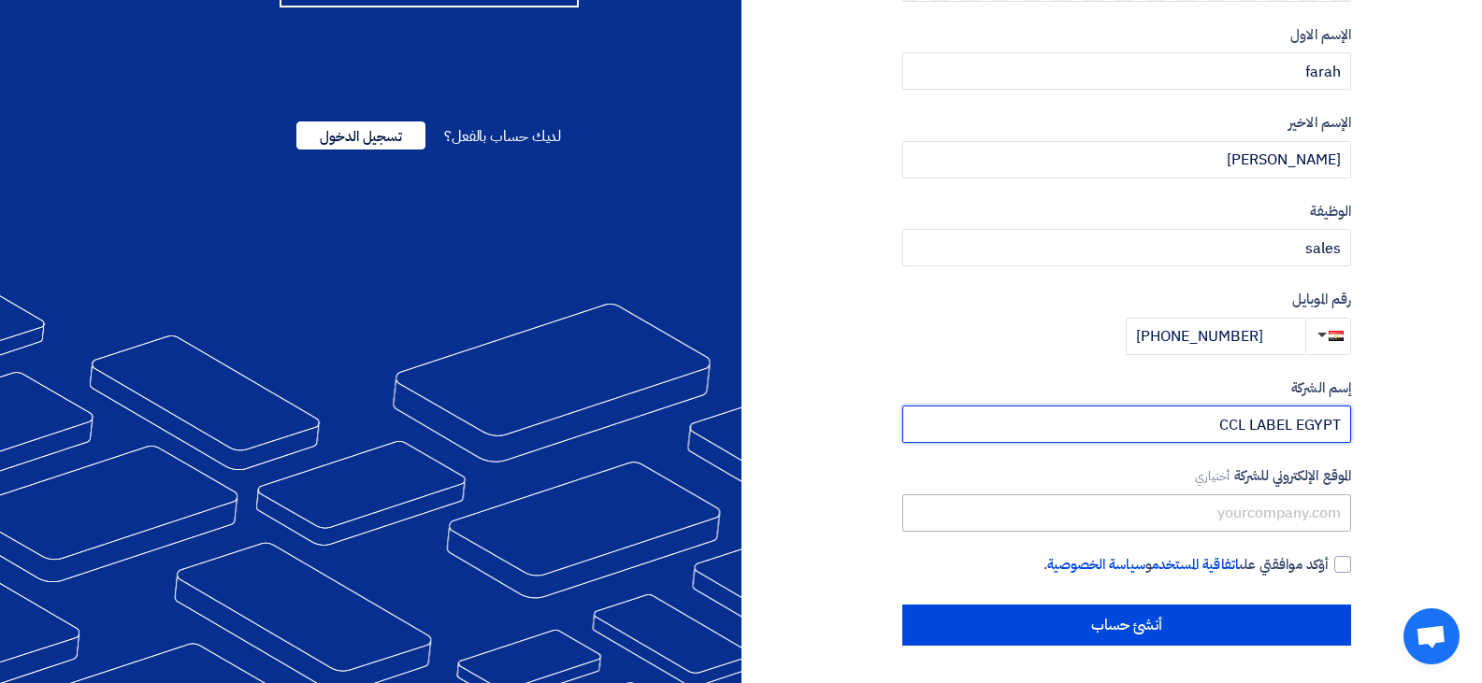
type input "CCL LABEL EGYPT"
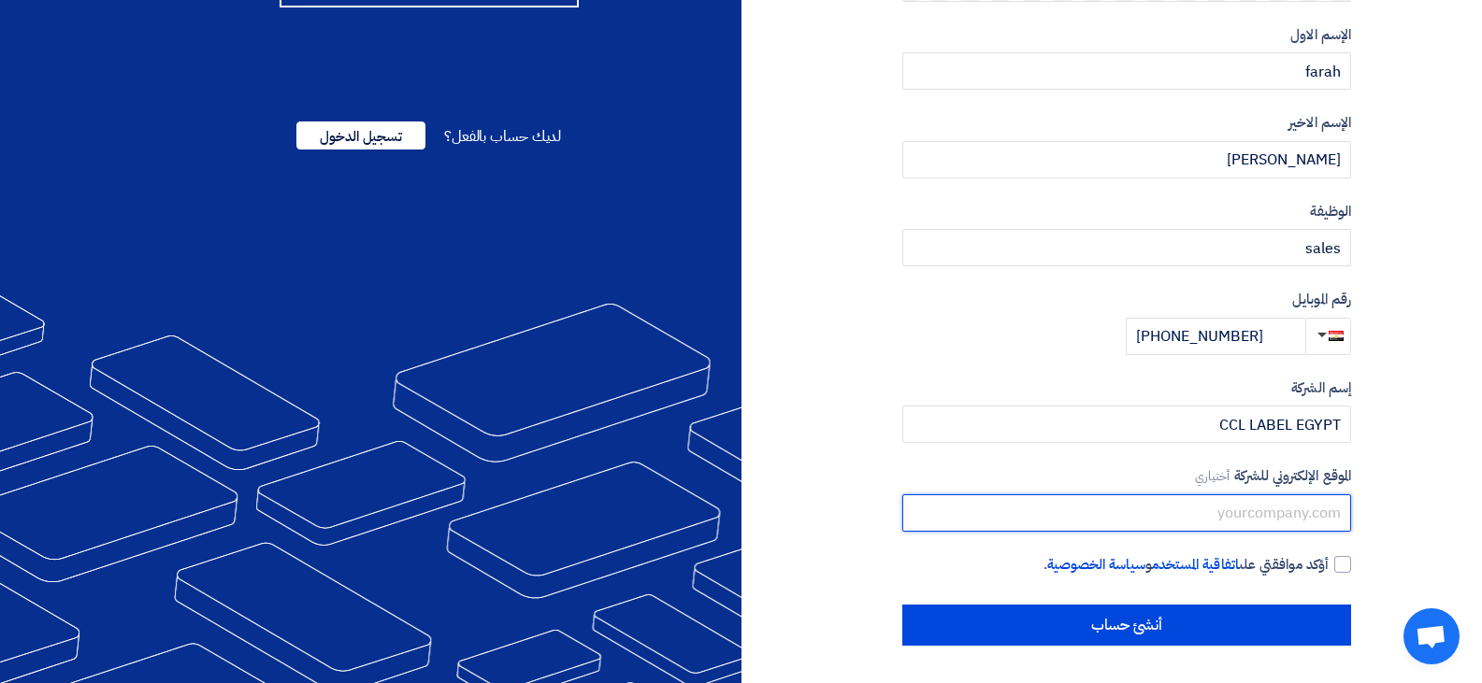
click at [1318, 512] on input "text" at bounding box center [1126, 513] width 449 height 37
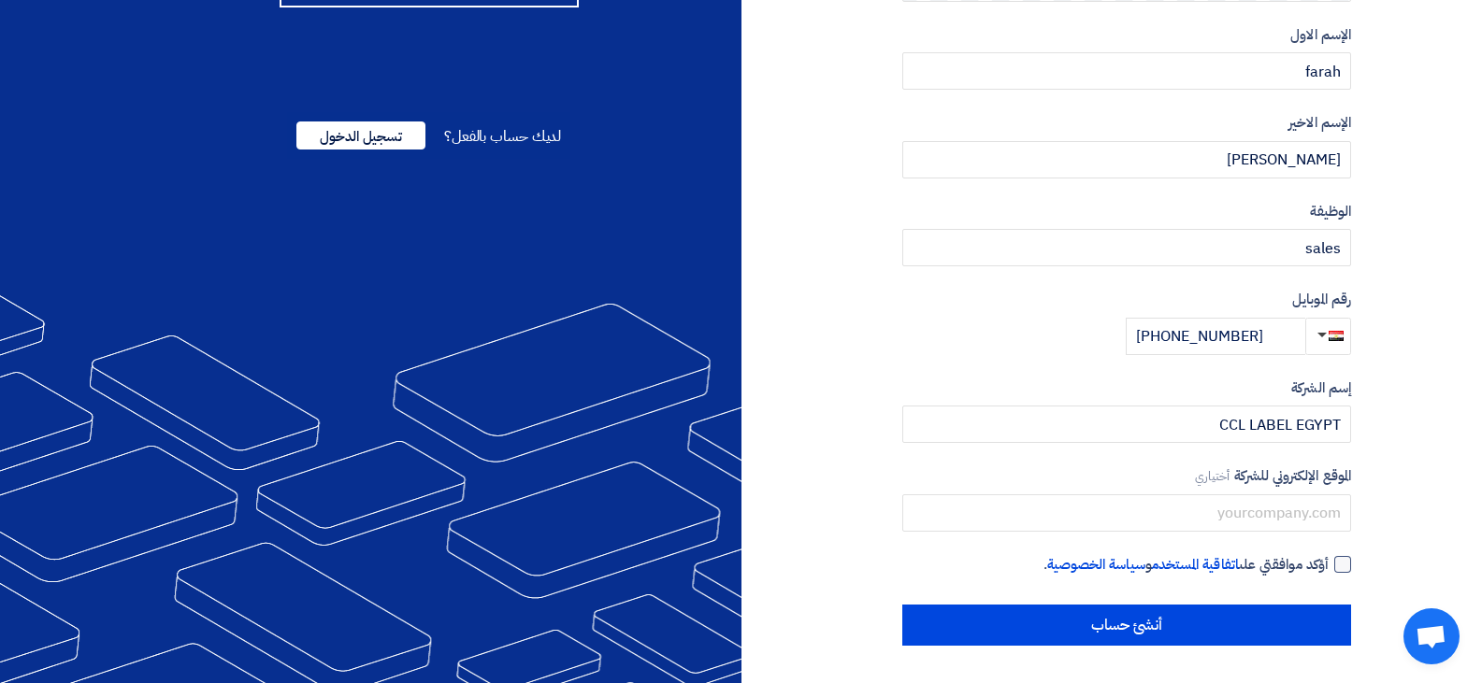
click at [1337, 564] on div at bounding box center [1342, 564] width 17 height 17
click at [1329, 564] on input "أؤكد موافقتي على اتفاقية المستخدم و سياسة الخصوصية ." at bounding box center [1104, 572] width 449 height 37
checkbox input "true"
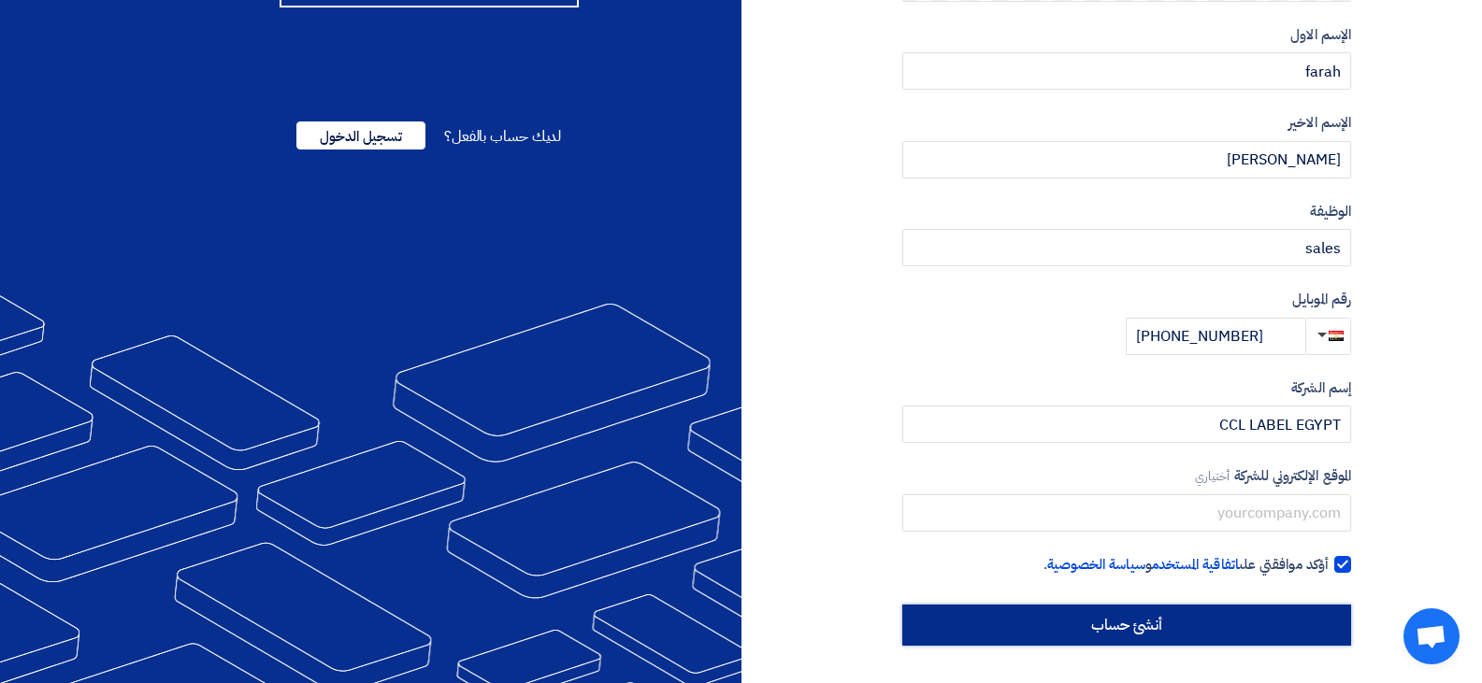
click at [1214, 618] on input "أنشئ حساب" at bounding box center [1126, 625] width 449 height 41
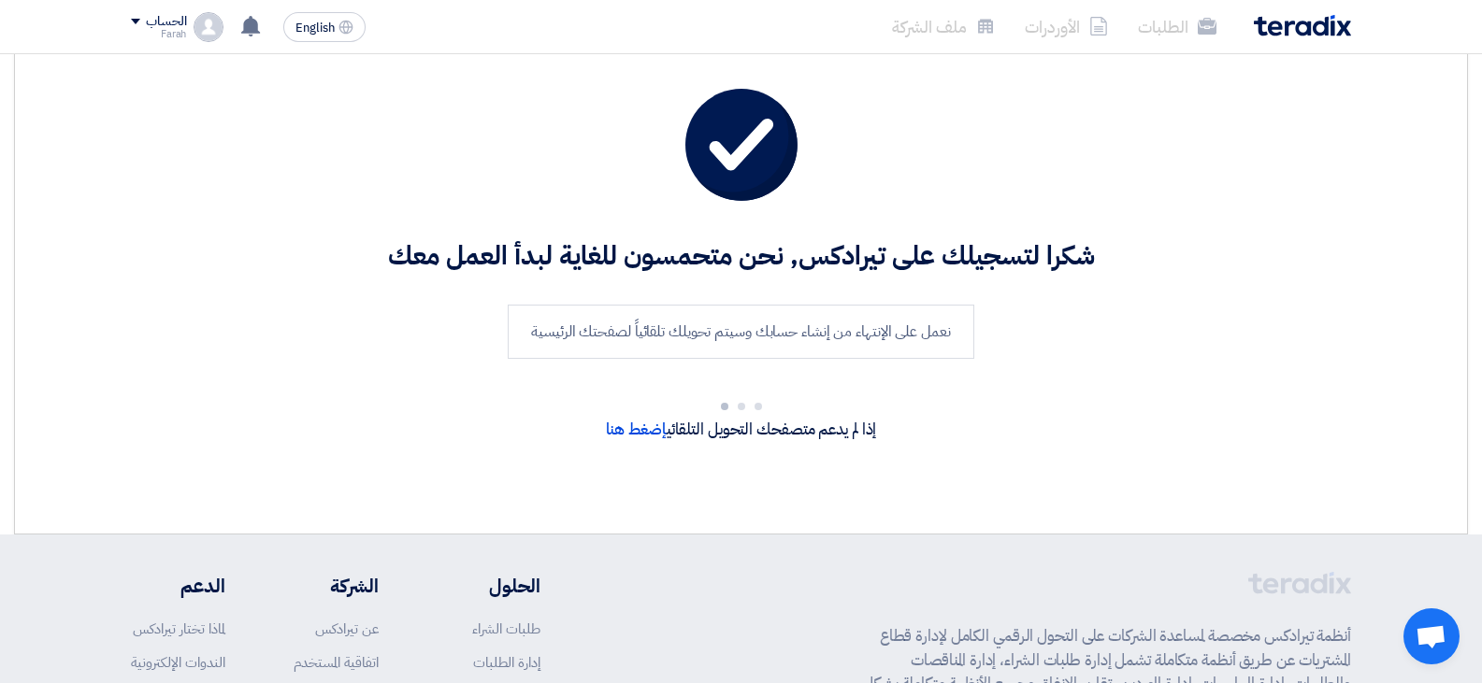
scroll to position [33, 0]
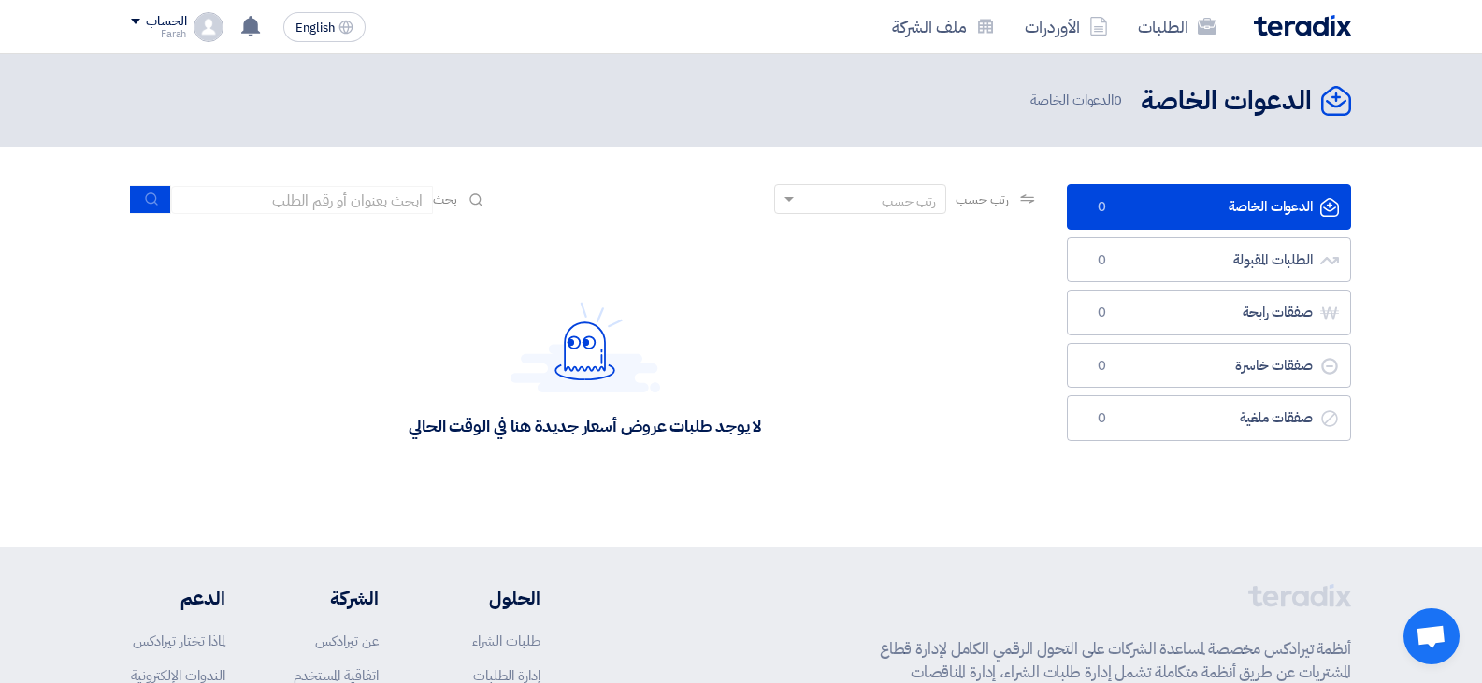
click at [1204, 206] on link "الدعوات الخاصة الدعوات الخاصة 0" at bounding box center [1209, 207] width 284 height 46
click at [1208, 240] on link "الطلبات المقبولة الطلبات المقبولة 0" at bounding box center [1209, 260] width 284 height 46
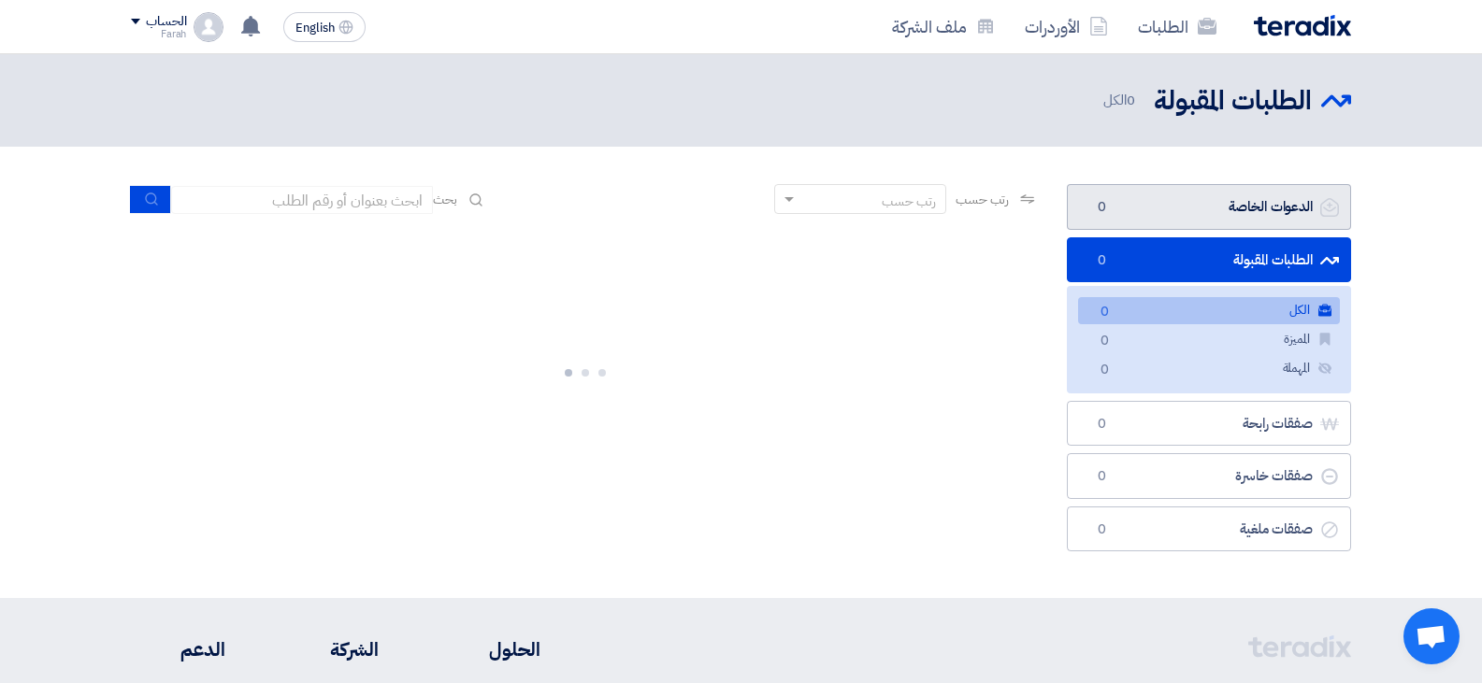
click at [1211, 214] on link "الدعوات الخاصة الدعوات الخاصة 0" at bounding box center [1209, 207] width 284 height 46
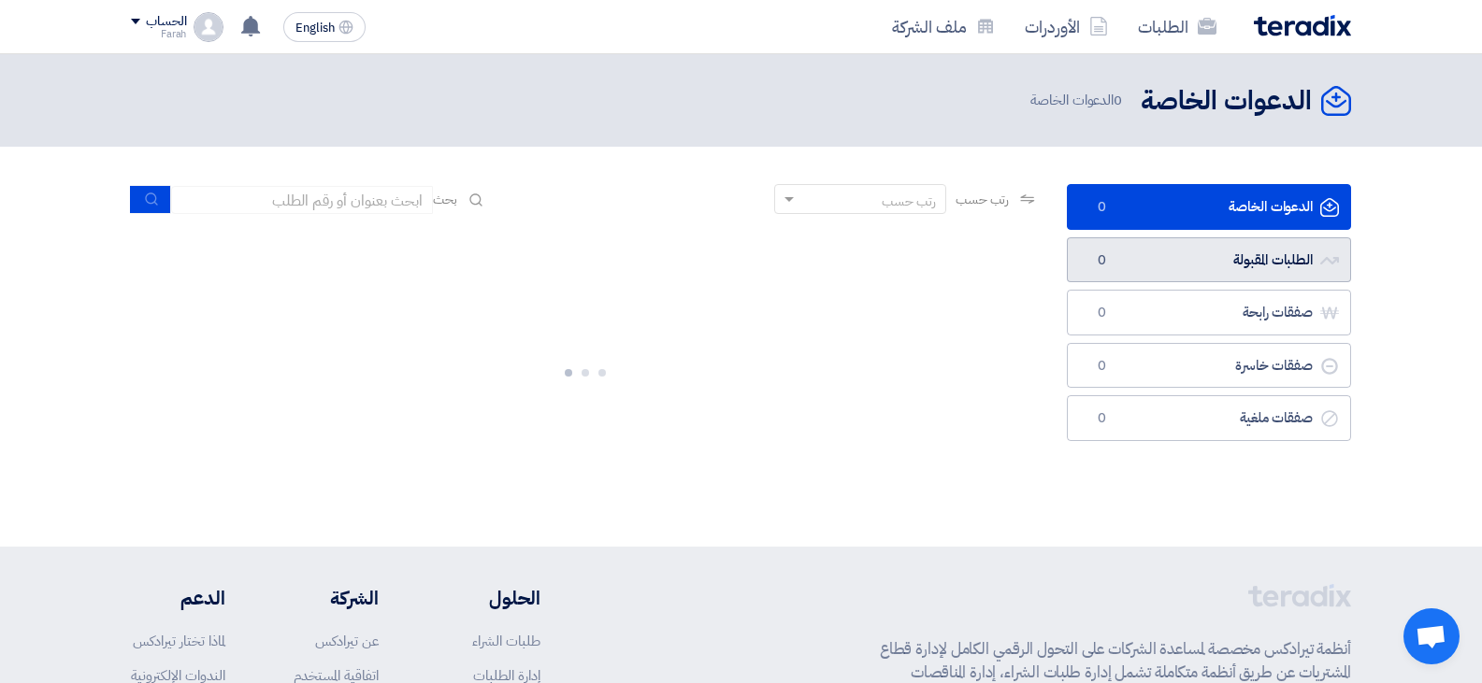
click at [1228, 258] on link "الطلبات المقبولة الطلبات المقبولة 0" at bounding box center [1209, 260] width 284 height 46
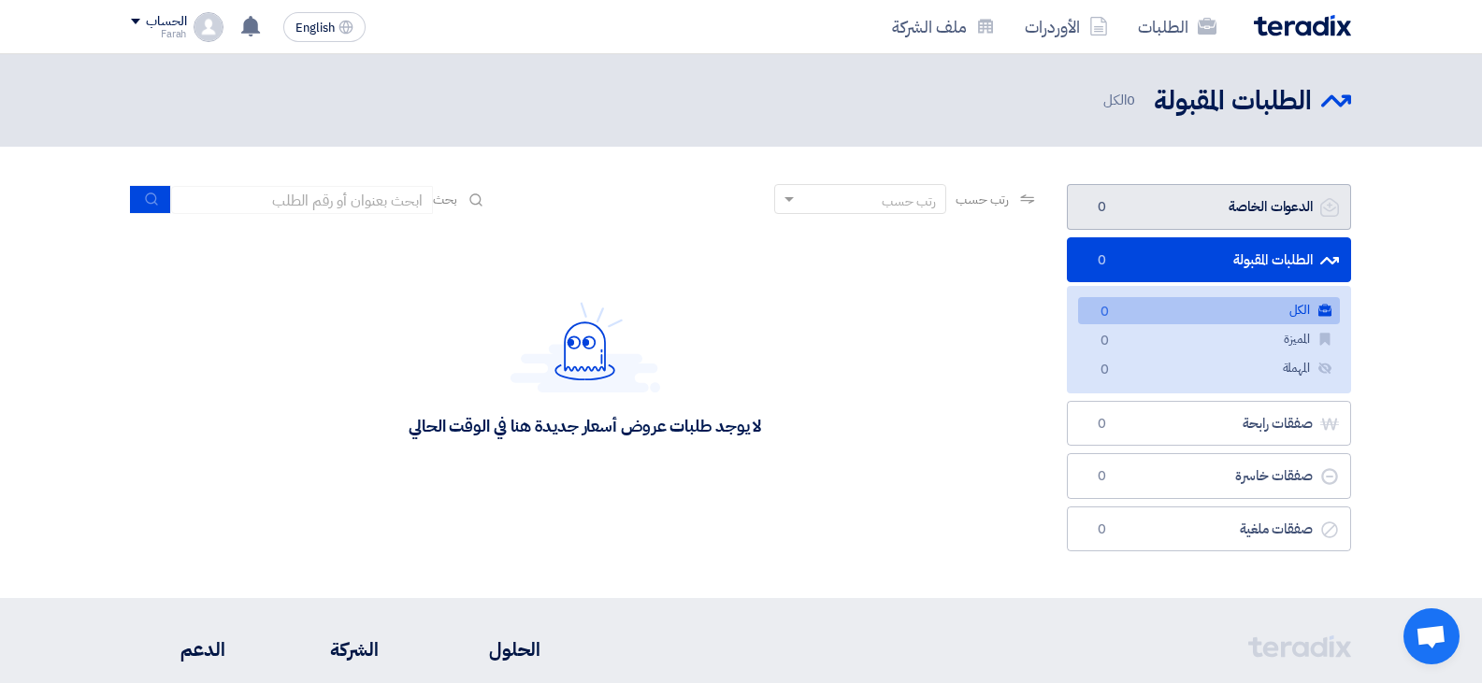
click at [1226, 223] on link "الدعوات الخاصة الدعوات الخاصة 0" at bounding box center [1209, 207] width 284 height 46
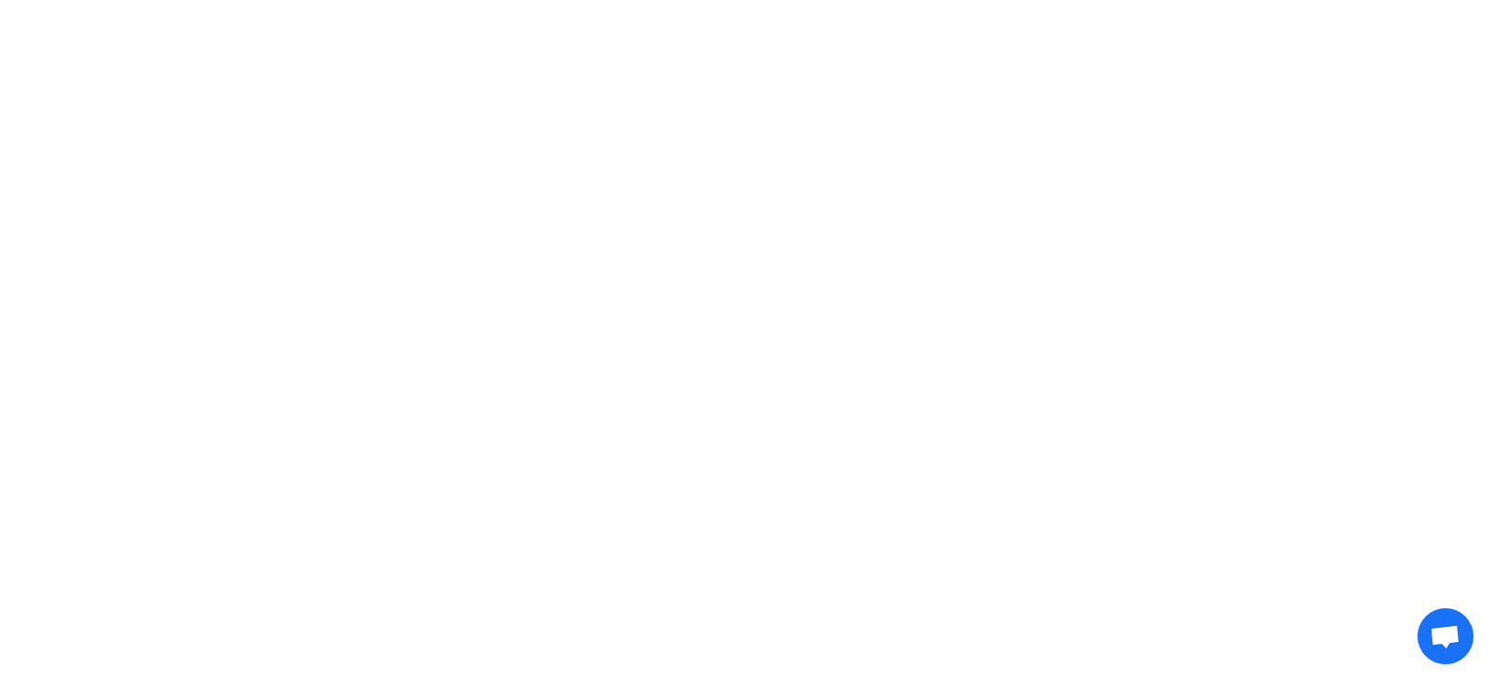
click at [856, 54] on html at bounding box center [748, 27] width 1496 height 54
